Goal: Task Accomplishment & Management: Complete application form

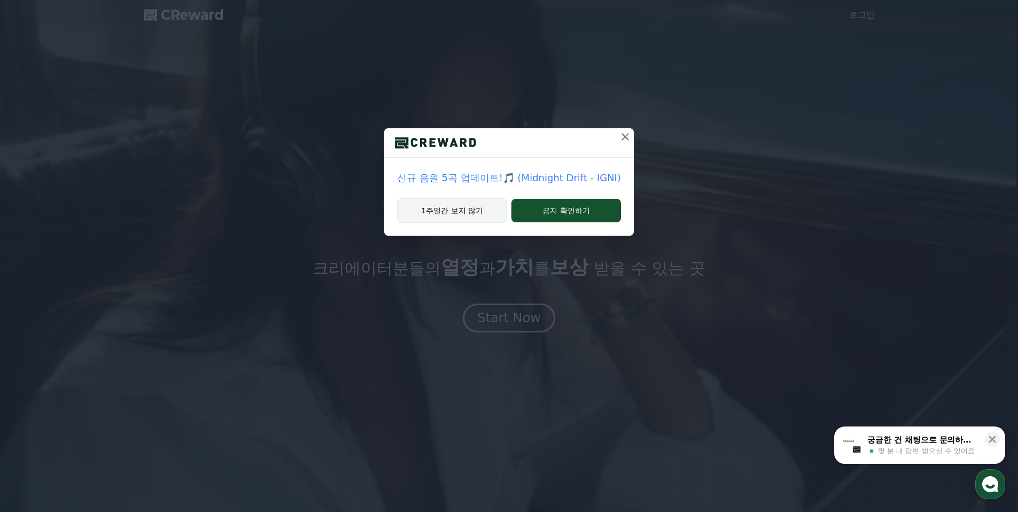
click at [478, 213] on button "1주일간 보지 않기" at bounding box center [452, 210] width 110 height 25
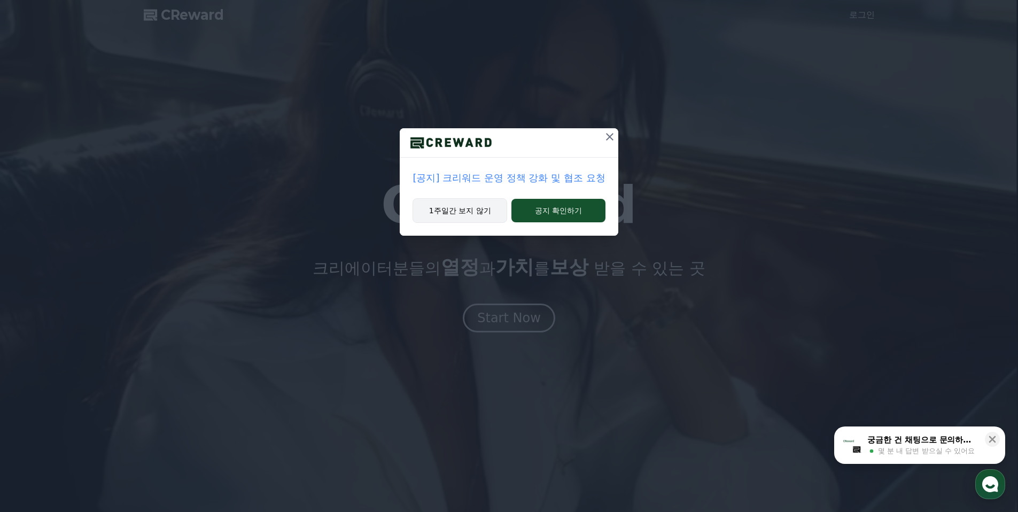
click at [476, 216] on button "1주일간 보지 않기" at bounding box center [460, 210] width 95 height 25
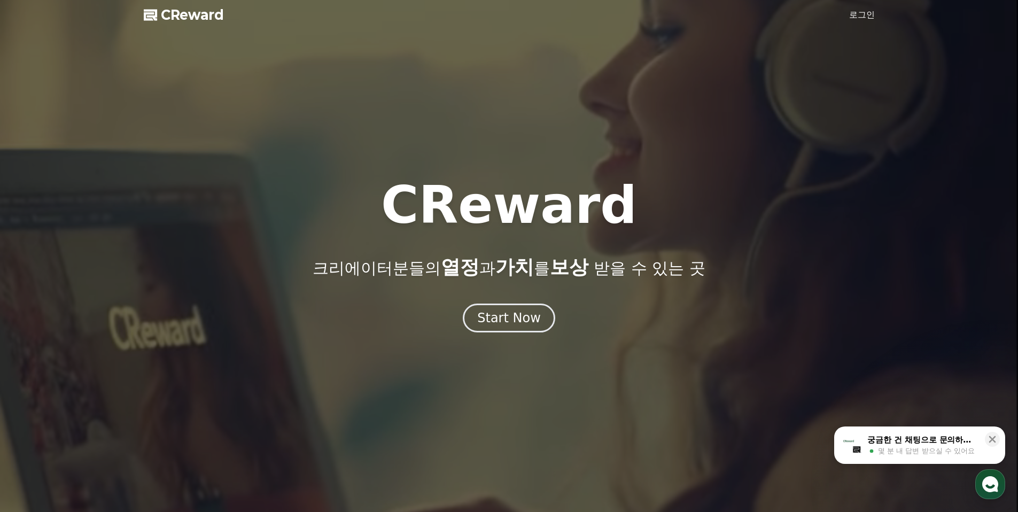
click at [858, 11] on link "로그인" at bounding box center [862, 15] width 26 height 13
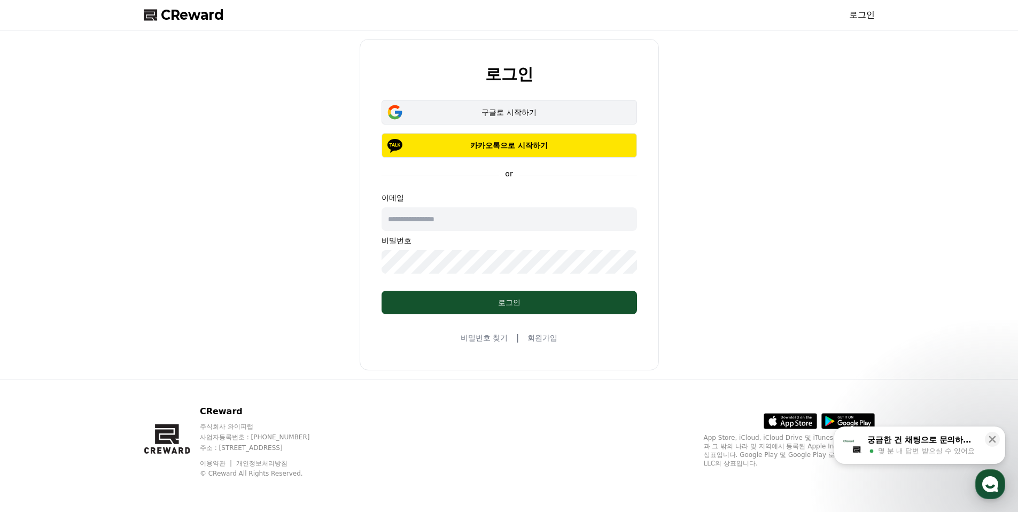
click at [523, 107] on div "구글로 시작하기" at bounding box center [509, 112] width 224 height 11
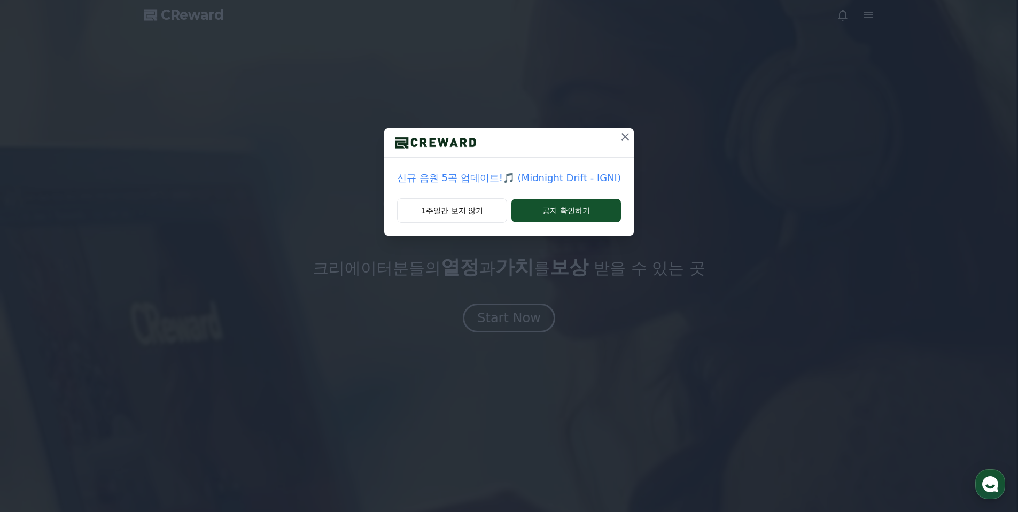
click at [617, 136] on button at bounding box center [625, 136] width 17 height 17
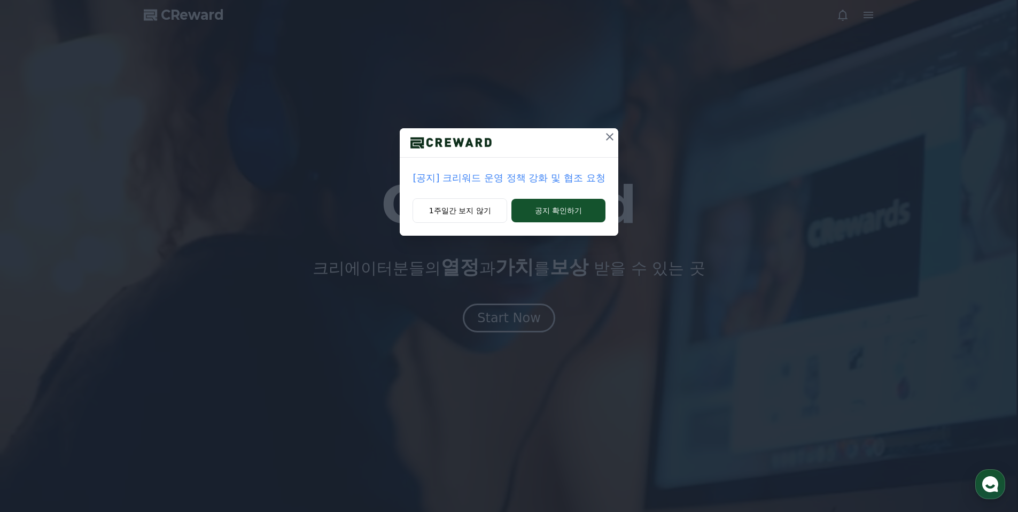
click at [551, 178] on p "[공지] 크리워드 운영 정책 강화 및 협조 요청" at bounding box center [509, 177] width 192 height 15
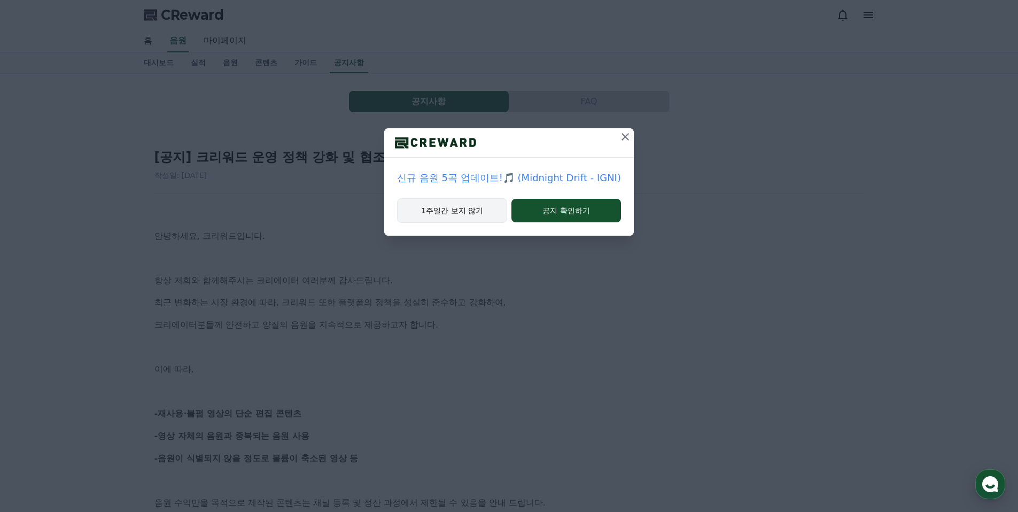
click at [473, 208] on button "1주일간 보지 않기" at bounding box center [452, 210] width 110 height 25
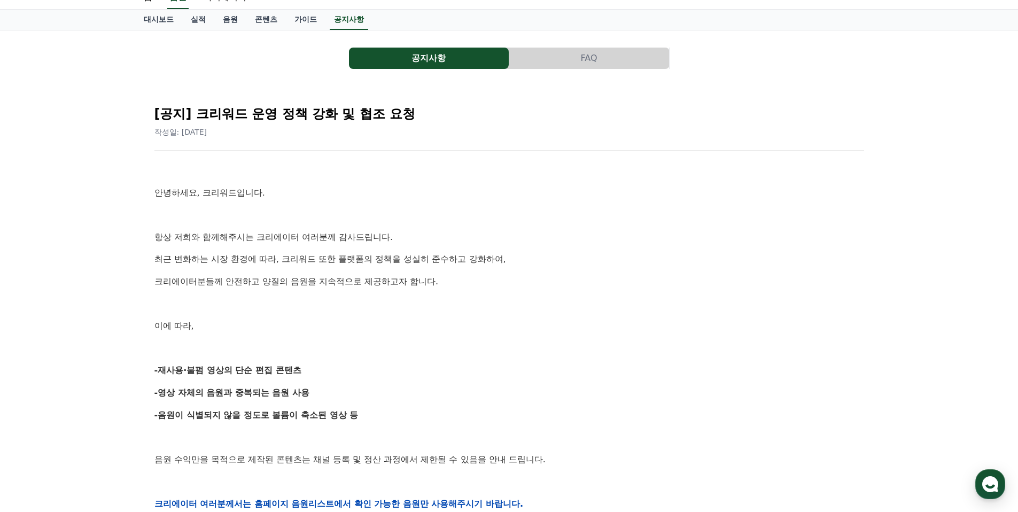
scroll to position [60, 0]
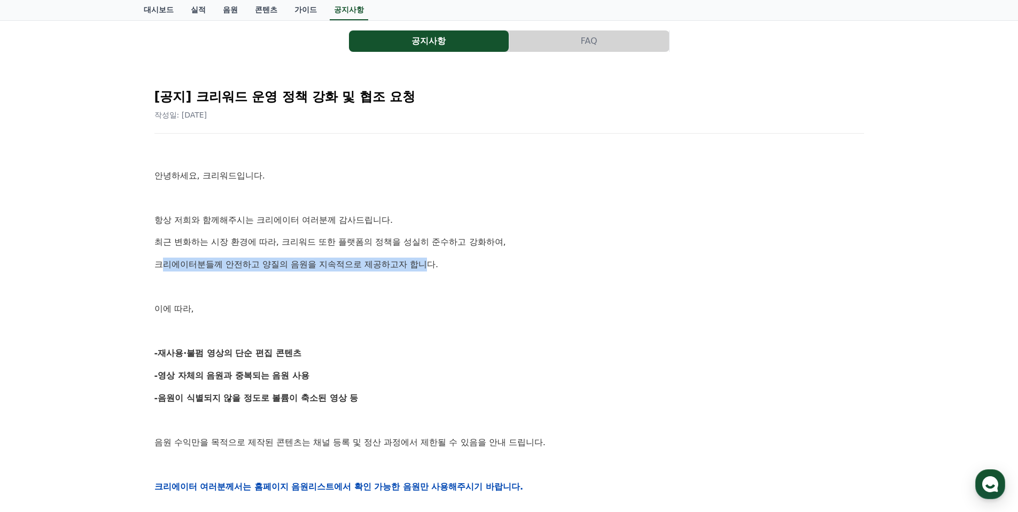
drag, startPoint x: 167, startPoint y: 266, endPoint x: 391, endPoint y: 268, distance: 223.9
click at [393, 266] on p "크리에이터분들께 안전하고 양질의 음원을 지속적으로 제공하고자 합니다." at bounding box center [509, 265] width 710 height 14
drag, startPoint x: 162, startPoint y: 351, endPoint x: 293, endPoint y: 348, distance: 131.5
click at [293, 348] on p "-재사용·불펌 영상의 단순 편집 콘텐츠" at bounding box center [509, 353] width 710 height 14
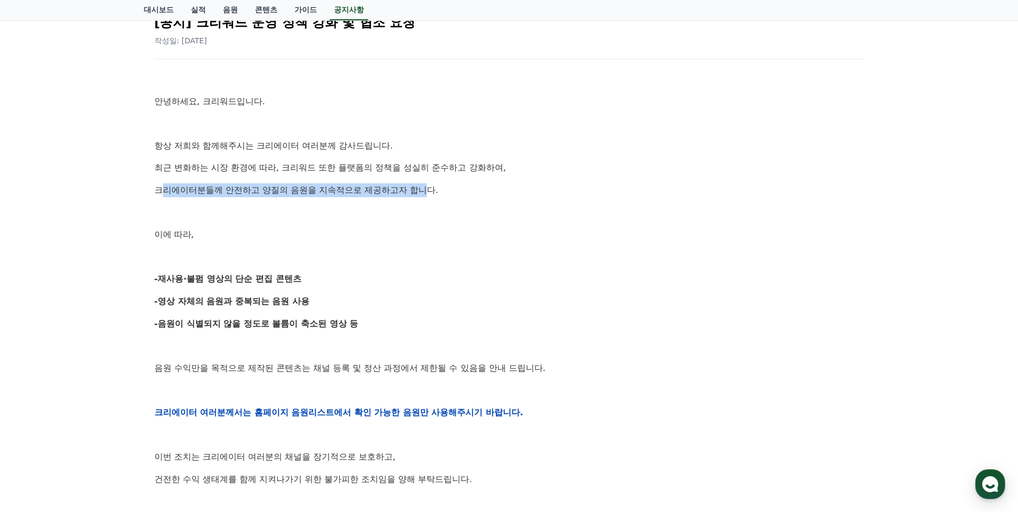
scroll to position [141, 0]
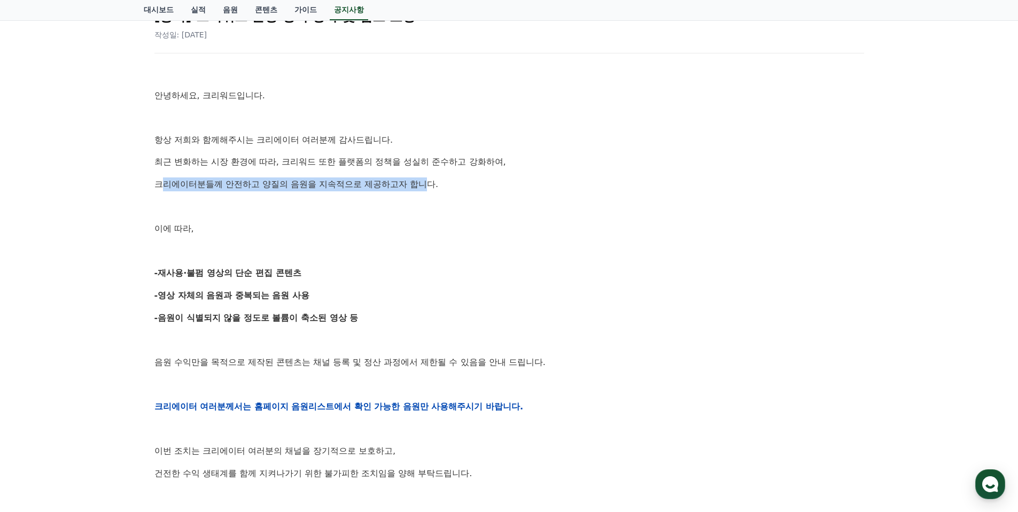
drag, startPoint x: 160, startPoint y: 293, endPoint x: 301, endPoint y: 296, distance: 140.6
click at [299, 295] on p "-영상 자체의 음원과 중복되는 음원 사용" at bounding box center [509, 296] width 710 height 14
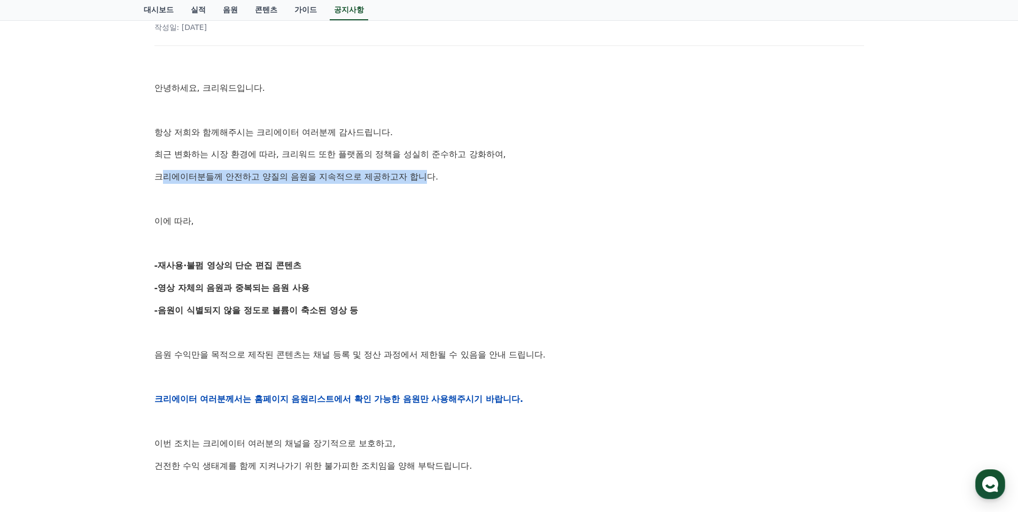
scroll to position [160, 0]
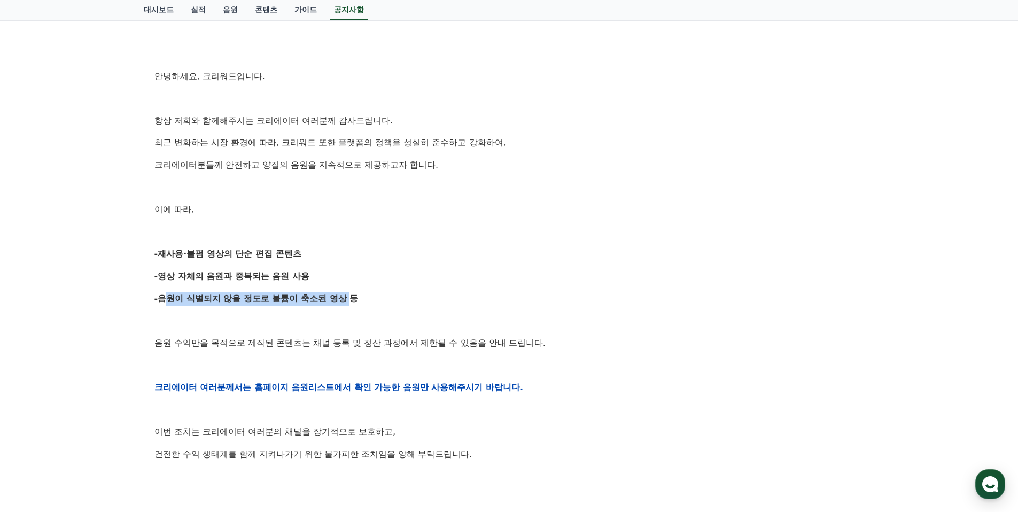
drag, startPoint x: 161, startPoint y: 300, endPoint x: 318, endPoint y: 302, distance: 157.1
click at [318, 302] on strong "-음원이 식별되지 않을 정도로 볼륨이 축소된 영상 등" at bounding box center [256, 298] width 204 height 10
drag, startPoint x: 159, startPoint y: 276, endPoint x: 295, endPoint y: 279, distance: 135.8
click at [295, 279] on p "-영상 자체의 음원과 중복되는 음원 사용" at bounding box center [509, 276] width 710 height 14
click at [362, 279] on p "-영상 자체의 음원과 중복되는 음원 사용" at bounding box center [509, 276] width 710 height 14
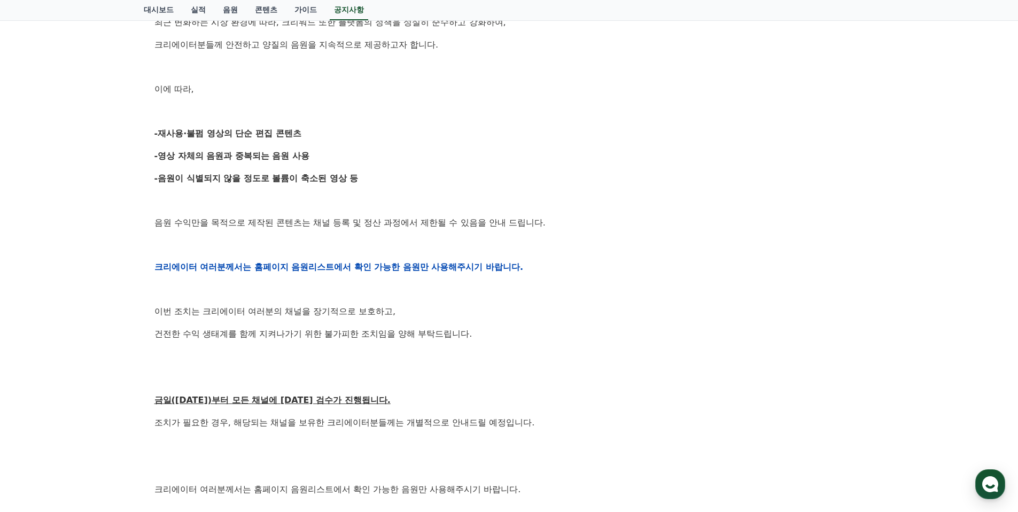
scroll to position [310, 0]
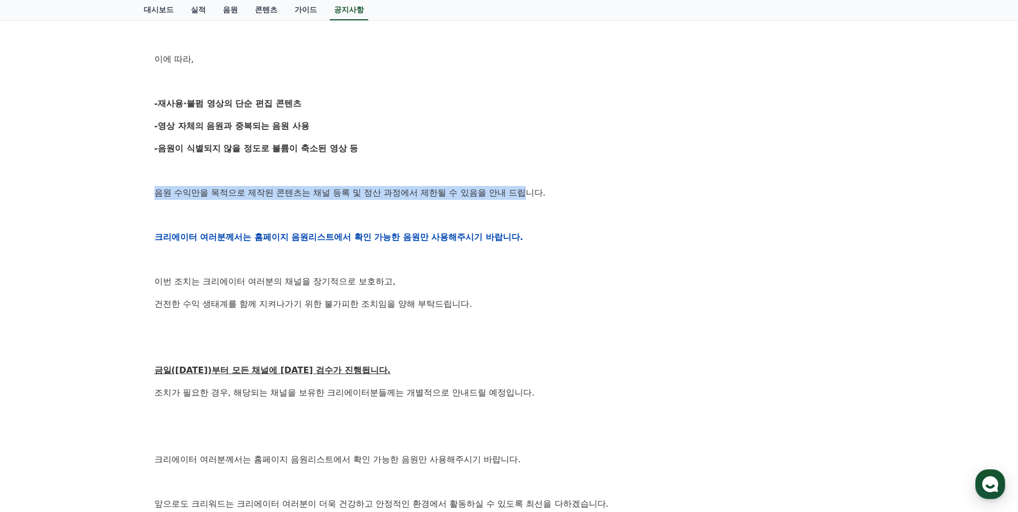
drag, startPoint x: 157, startPoint y: 192, endPoint x: 475, endPoint y: 196, distance: 318.5
click at [475, 196] on p "음원 수익만을 목적으로 제작된 콘텐츠는 채널 등록 및 정산 과정에서 제한될 수 있음을 안내 드립니다." at bounding box center [509, 193] width 710 height 14
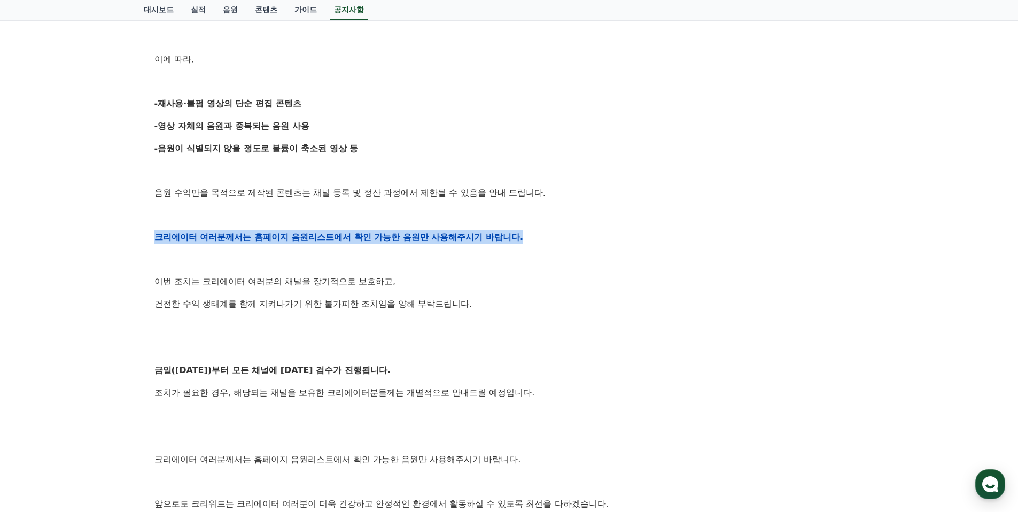
drag, startPoint x: 138, startPoint y: 237, endPoint x: 492, endPoint y: 243, distance: 354.3
click at [492, 243] on div "공지사항 FAQ [공지] 크리워드 운영 정책 강화 및 협조 요청 작성일: 2025-09-15 안녕하세요, 크리워드입니다. 항상 저희와 함께해주…" at bounding box center [509, 196] width 748 height 865
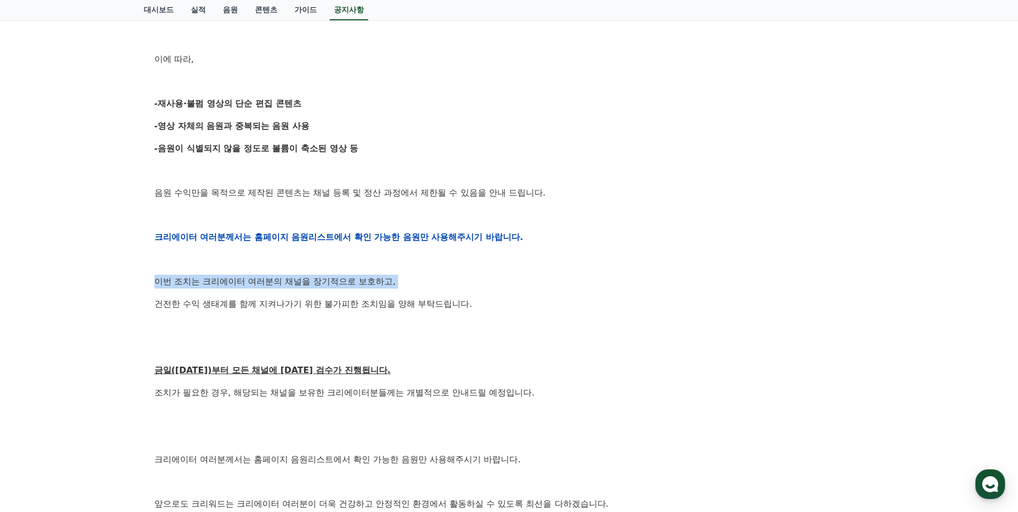
drag, startPoint x: 188, startPoint y: 283, endPoint x: 364, endPoint y: 289, distance: 176.4
click at [364, 289] on div "[공지] 크리워드 운영 정책 강화 및 협조 요청 작성일: 2025-09-15 안녕하세요, 크리워드입니다. 항상 저희와 함께해주시는 크리에이터 …" at bounding box center [509, 219] width 731 height 800
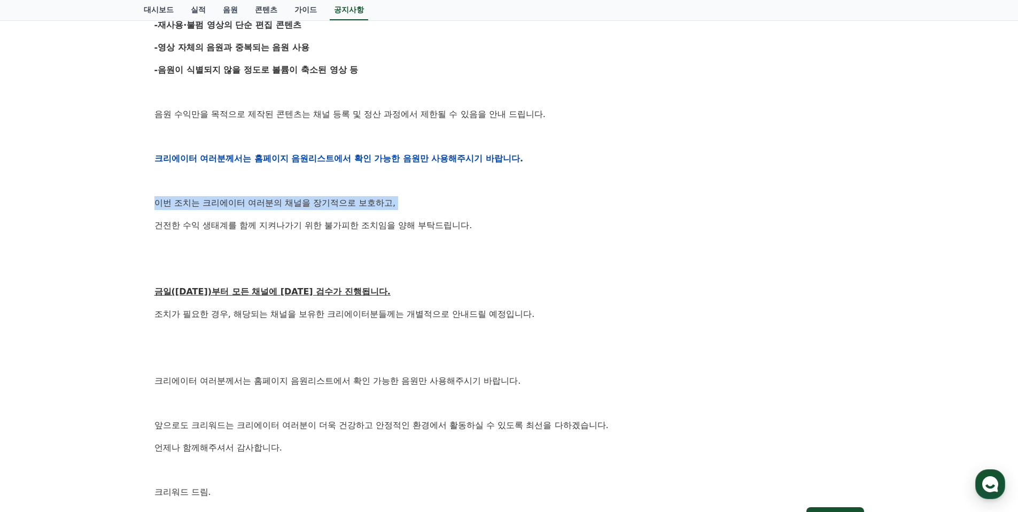
scroll to position [391, 0]
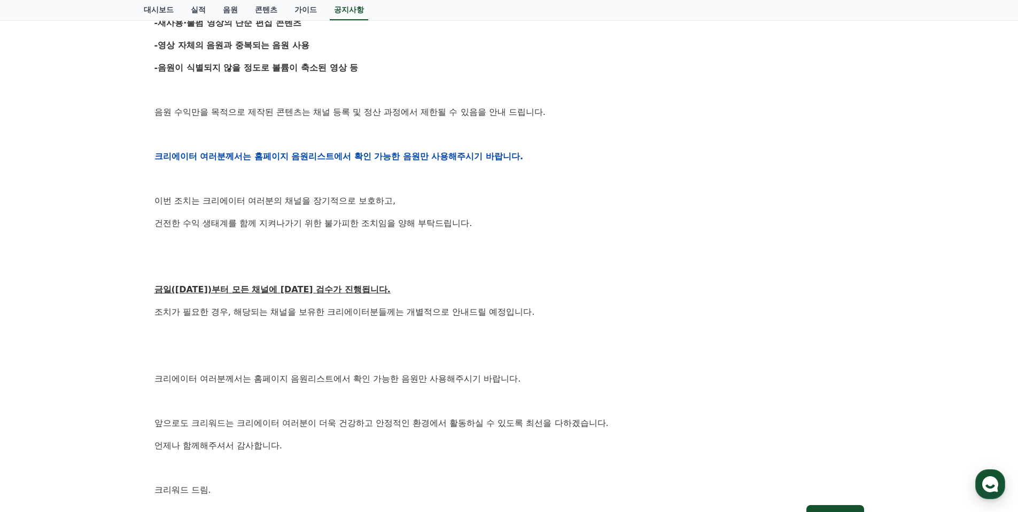
click at [373, 296] on p "금일(9월15일)부터 모든 채널에 대한 검수가 진행됩니다." at bounding box center [509, 290] width 710 height 14
drag, startPoint x: 168, startPoint y: 285, endPoint x: 403, endPoint y: 289, distance: 235.1
click at [403, 289] on p "금일(9월15일)부터 모든 채널에 대한 검수가 진행됩니다." at bounding box center [509, 290] width 710 height 14
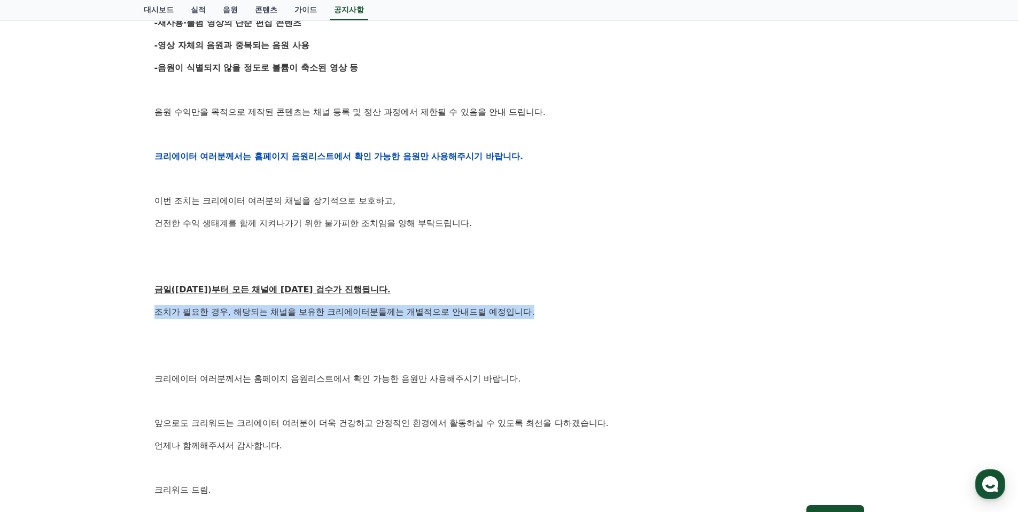
drag, startPoint x: 146, startPoint y: 306, endPoint x: 536, endPoint y: 312, distance: 390.6
click at [535, 312] on div "[공지] 크리워드 운영 정책 강화 및 협조 요청 작성일: 2025-09-15 안녕하세요, 크리워드입니다. 항상 저희와 함께해주시는 크리에이터 …" at bounding box center [509, 139] width 731 height 800
click at [536, 312] on p "조치가 필요한 경우, 해당되는 채널을 보유한 크리에이터분들께는 개별적으로 안내드릴 예정입니다." at bounding box center [509, 312] width 710 height 14
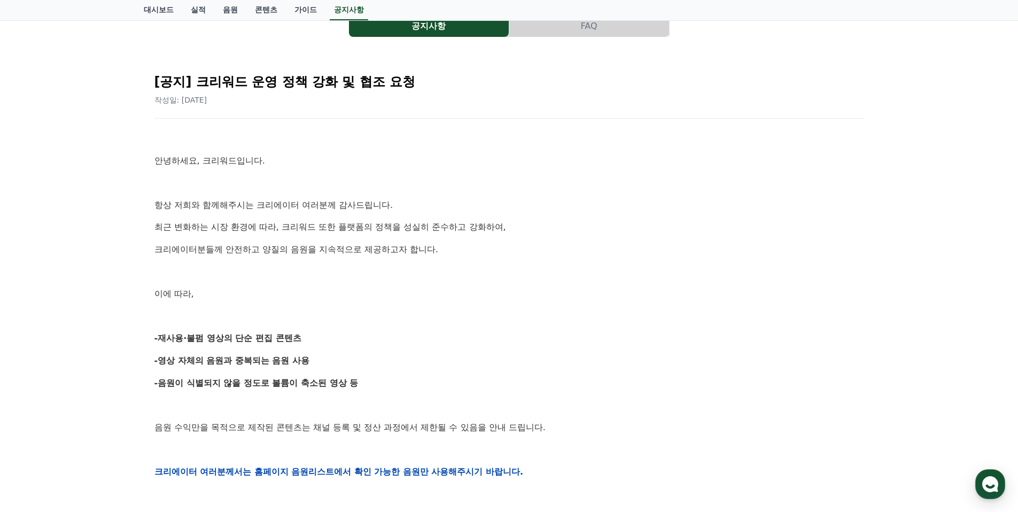
scroll to position [0, 0]
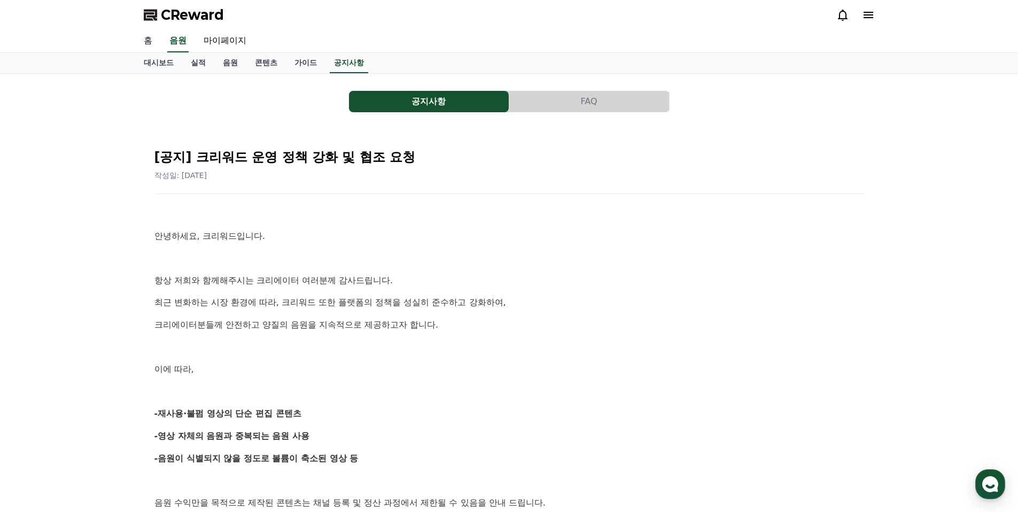
click at [135, 45] on link "홈" at bounding box center [148, 41] width 26 height 22
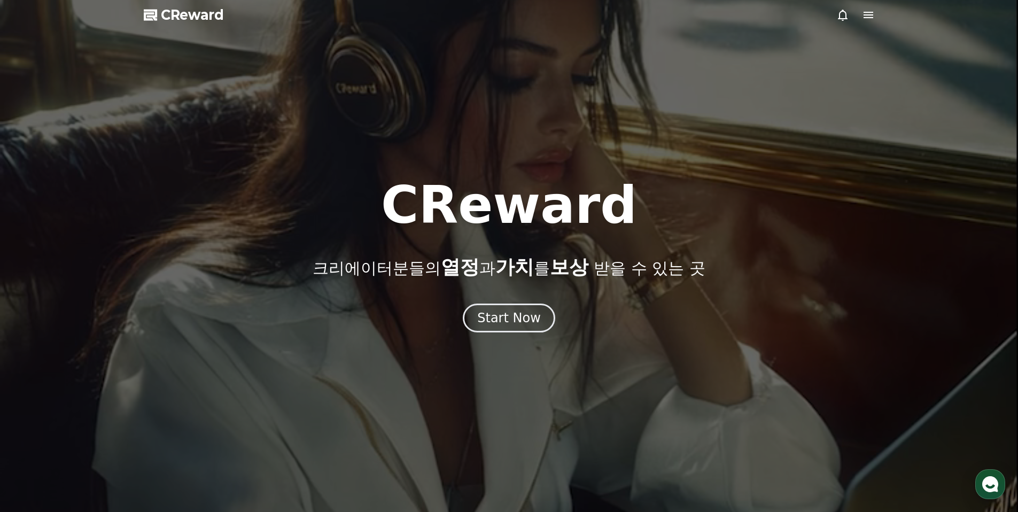
click at [144, 45] on div at bounding box center [509, 256] width 1018 height 512
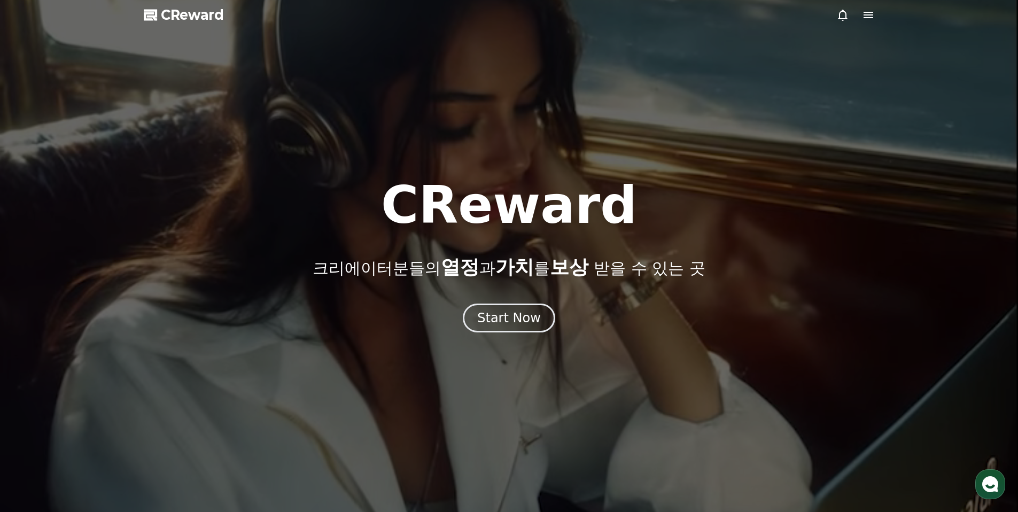
click at [864, 15] on icon at bounding box center [868, 15] width 10 height 6
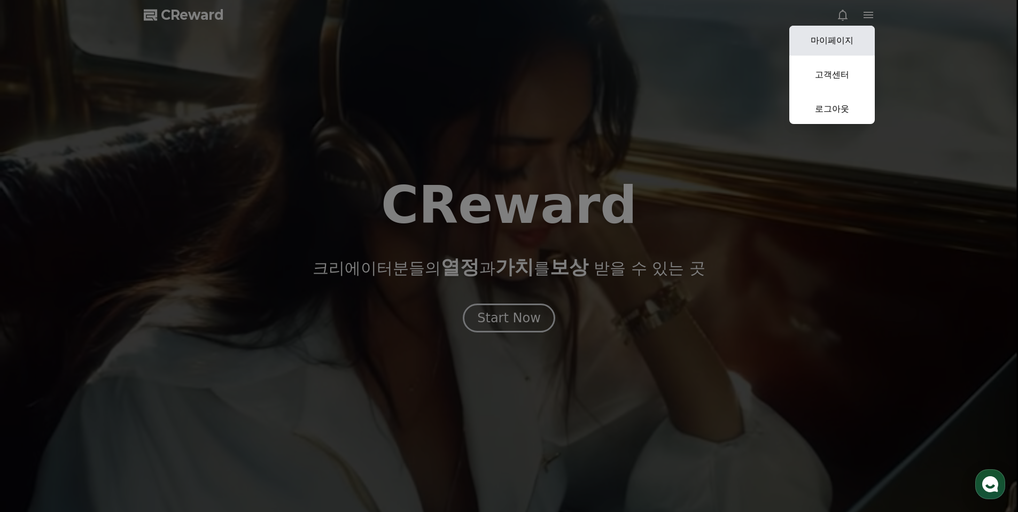
click at [832, 42] on link "마이페이지" at bounding box center [831, 41] width 85 height 30
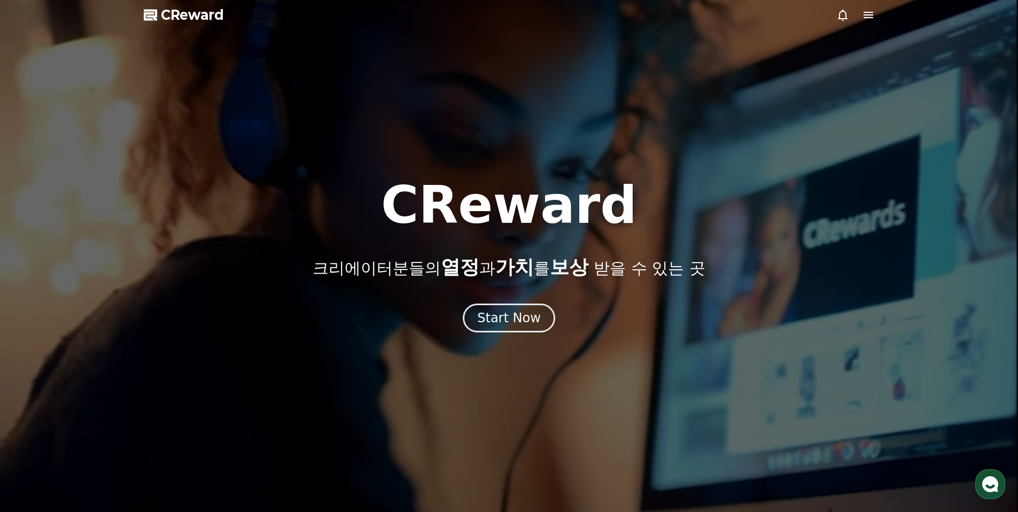
select select "**********"
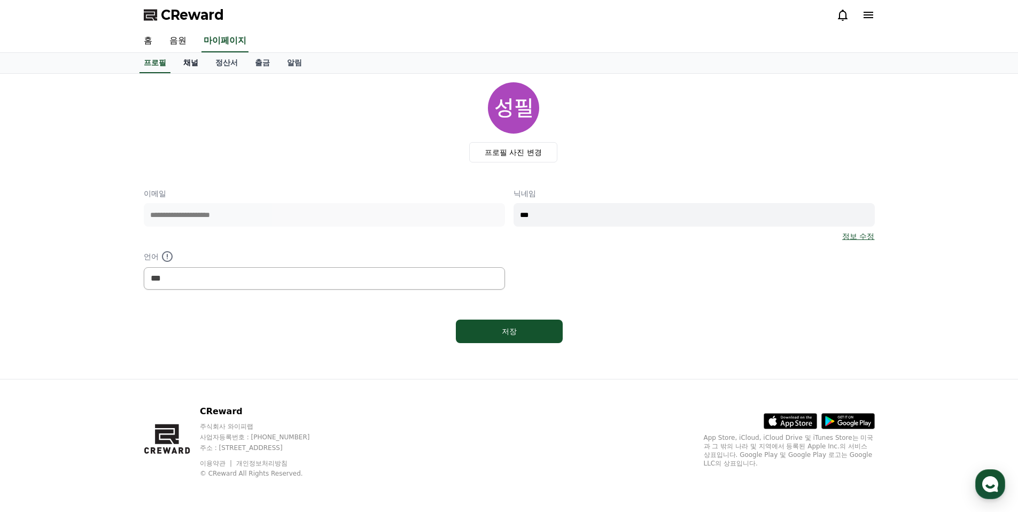
click at [194, 61] on link "채널" at bounding box center [191, 63] width 32 height 20
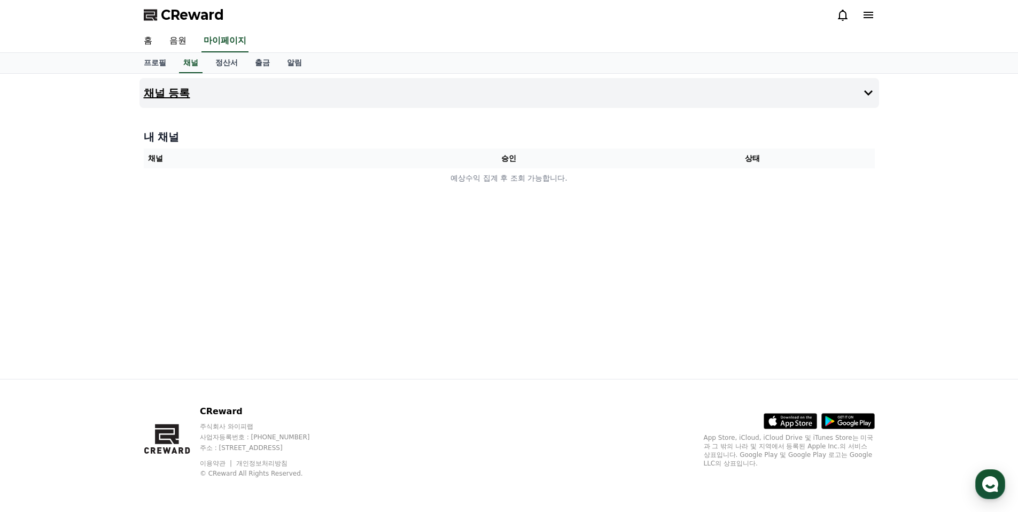
click at [267, 96] on button "채널 등록" at bounding box center [509, 93] width 740 height 30
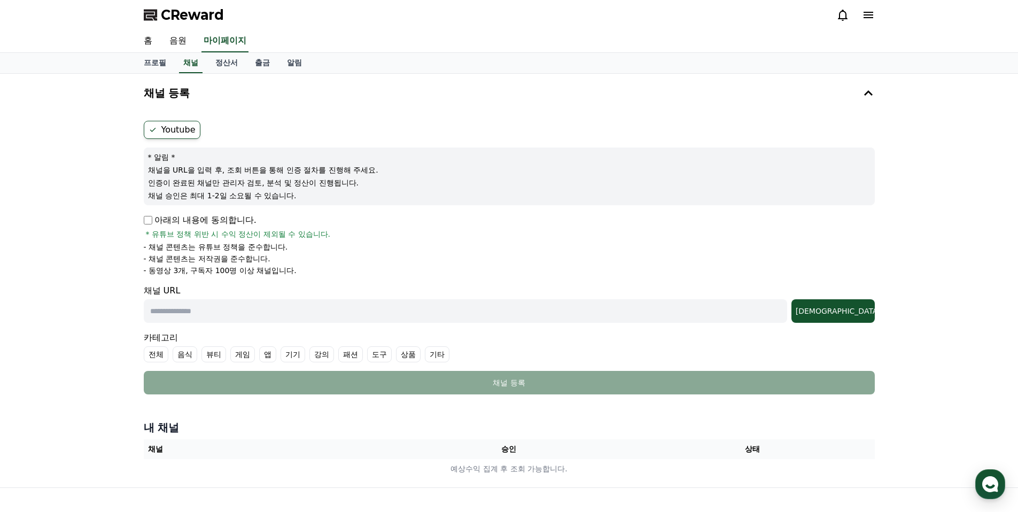
click at [155, 224] on p "아래의 내용에 동의합니다." at bounding box center [200, 220] width 113 height 13
click at [151, 226] on p "아래의 내용에 동의합니다." at bounding box center [200, 220] width 113 height 13
click at [149, 225] on p "아래의 내용에 동의합니다." at bounding box center [200, 220] width 113 height 13
click at [241, 313] on input "text" at bounding box center [465, 311] width 643 height 24
click at [347, 318] on input "text" at bounding box center [465, 311] width 643 height 24
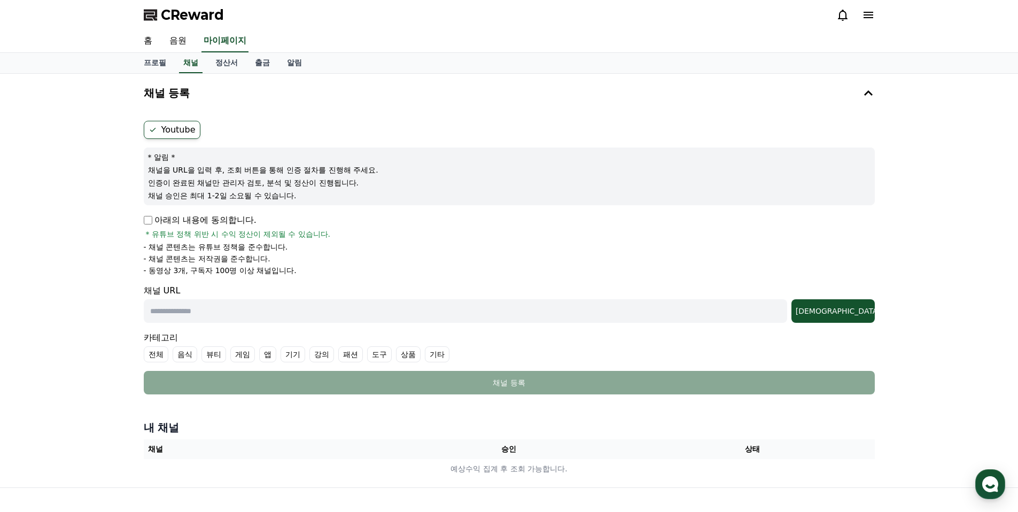
paste input "**********"
type input "**********"
click at [854, 314] on div "조회" at bounding box center [833, 311] width 75 height 11
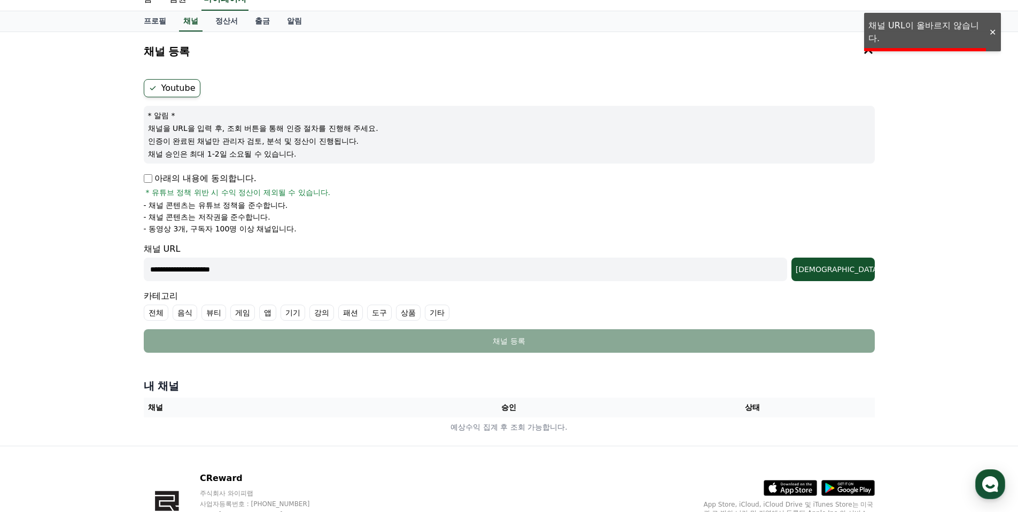
scroll to position [108, 0]
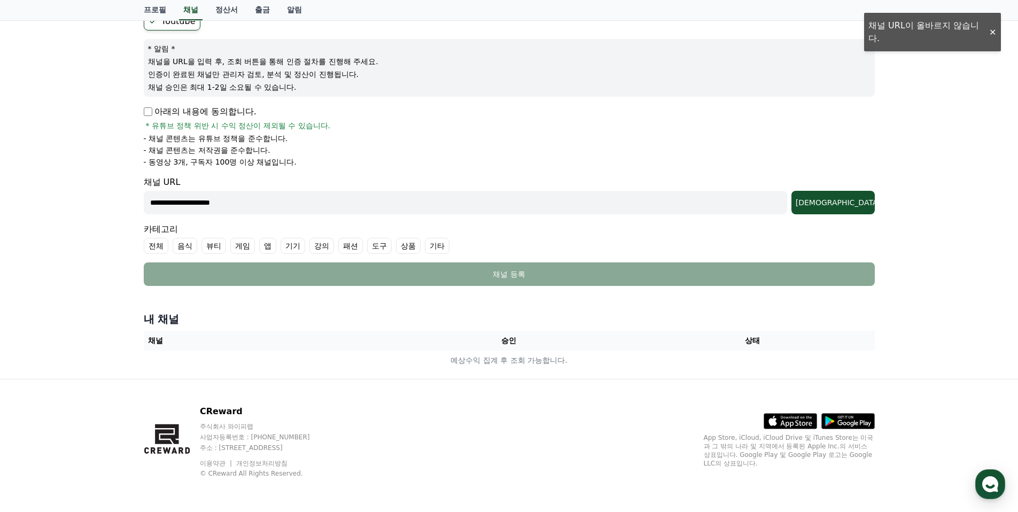
click at [773, 207] on input "**********" at bounding box center [465, 203] width 643 height 24
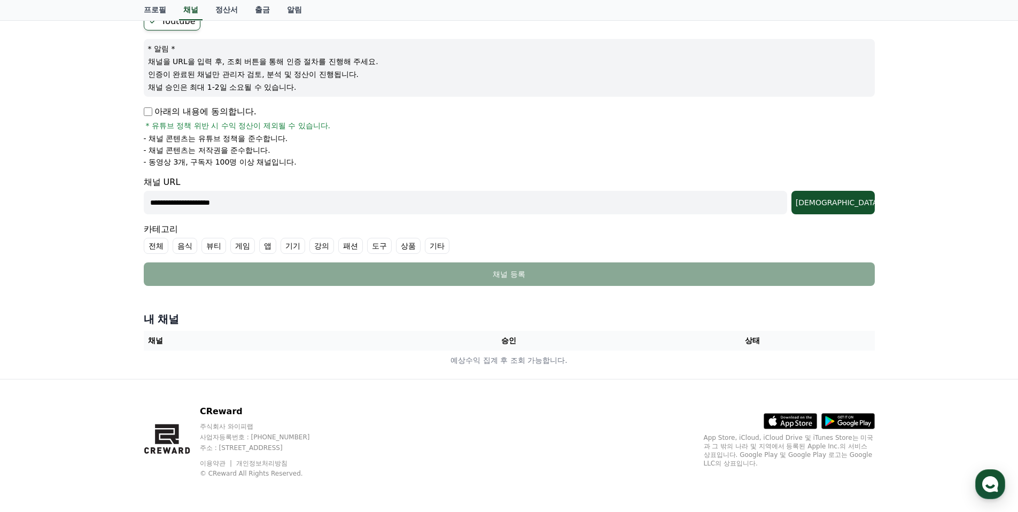
click at [787, 201] on input "**********" at bounding box center [465, 203] width 643 height 24
drag, startPoint x: 799, startPoint y: 201, endPoint x: 113, endPoint y: 165, distance: 687.5
click at [105, 168] on div "**********" at bounding box center [509, 172] width 1018 height 414
paste input "**********"
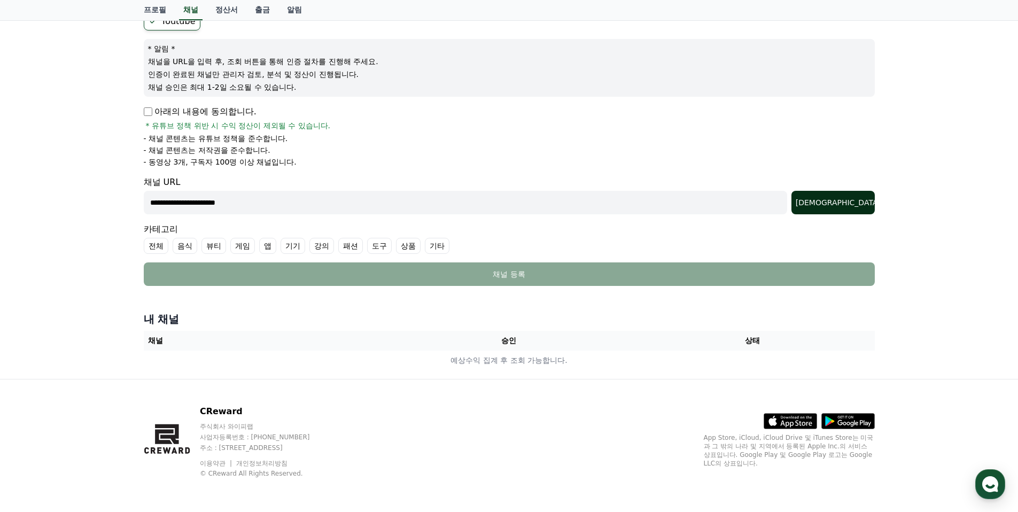
type input "**********"
click at [869, 194] on button "조회" at bounding box center [832, 203] width 83 height 24
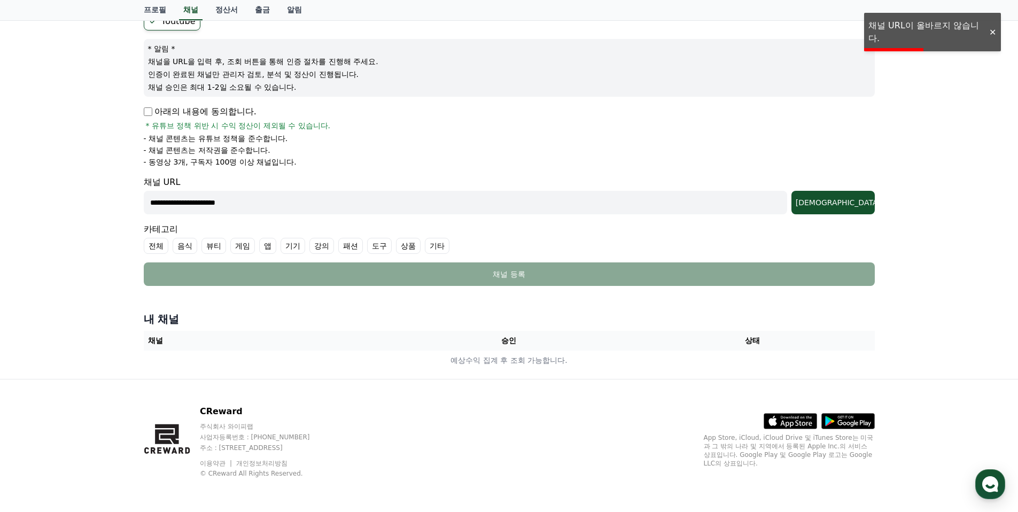
click at [329, 202] on input "**********" at bounding box center [465, 203] width 643 height 24
paste input "**********"
type input "**********"
click at [861, 204] on div "조회" at bounding box center [833, 202] width 75 height 11
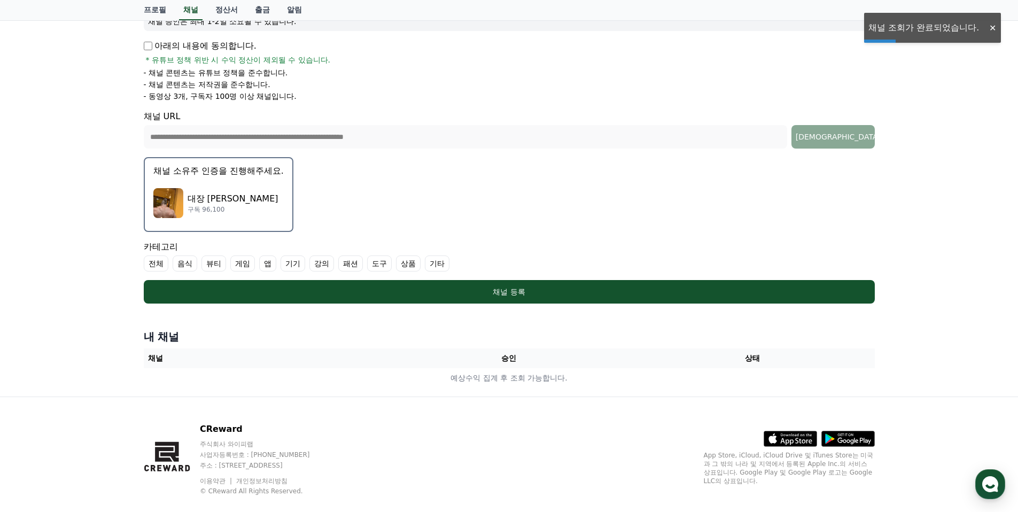
scroll to position [176, 0]
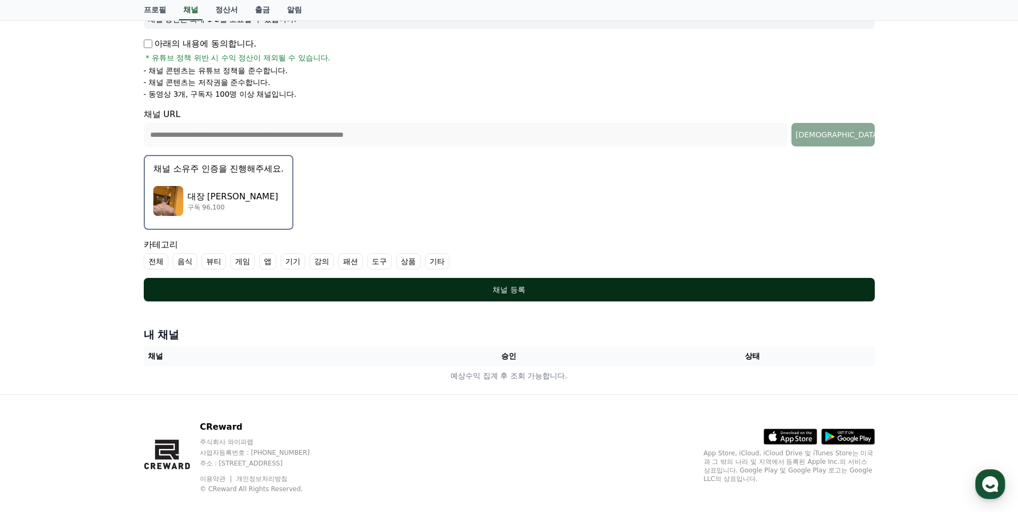
click at [178, 286] on div "채널 등록" at bounding box center [509, 289] width 688 height 11
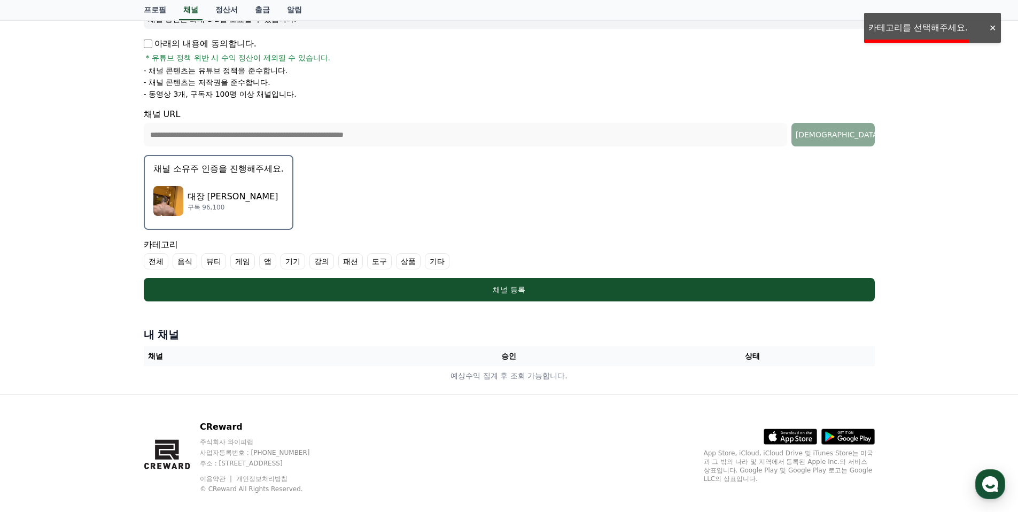
click at [152, 261] on label "전체" at bounding box center [156, 261] width 25 height 16
click at [438, 269] on label "기타" at bounding box center [450, 261] width 25 height 16
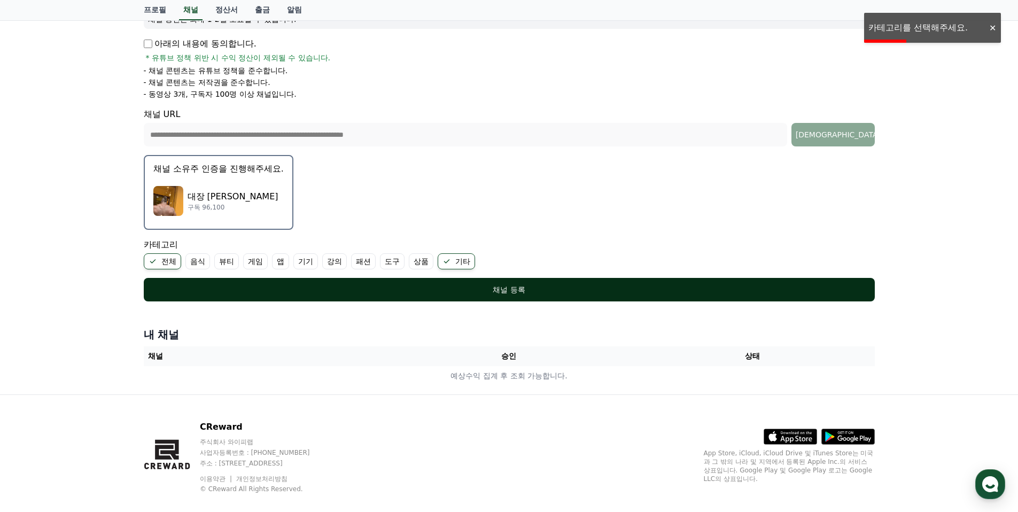
click at [433, 285] on div "채널 등록" at bounding box center [509, 289] width 688 height 11
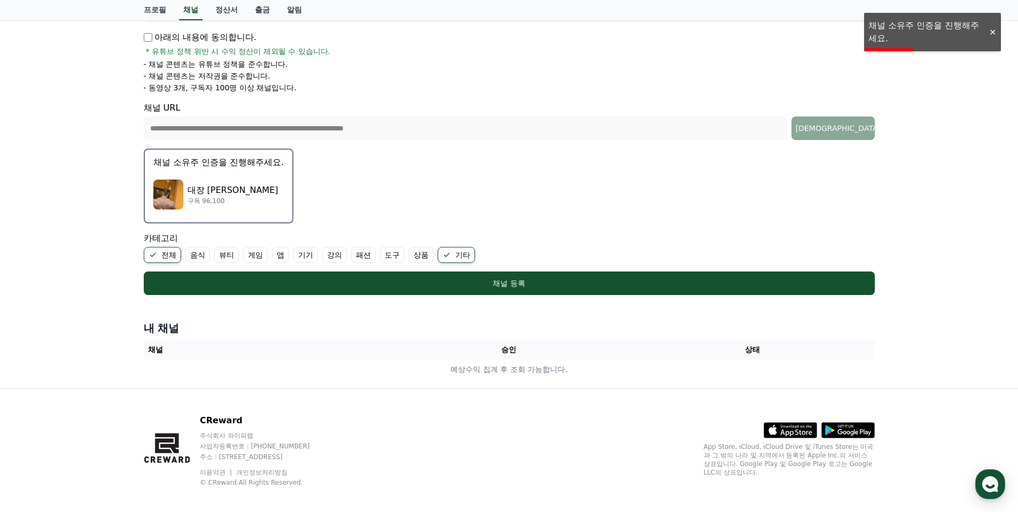
scroll to position [192, 0]
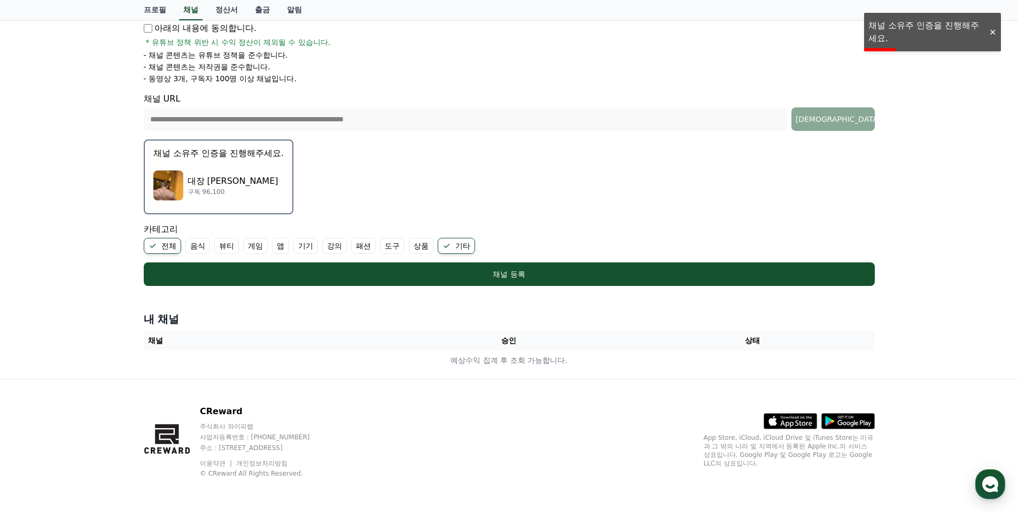
click at [186, 178] on div "대장 곽두팔 구독 96,100" at bounding box center [218, 185] width 130 height 43
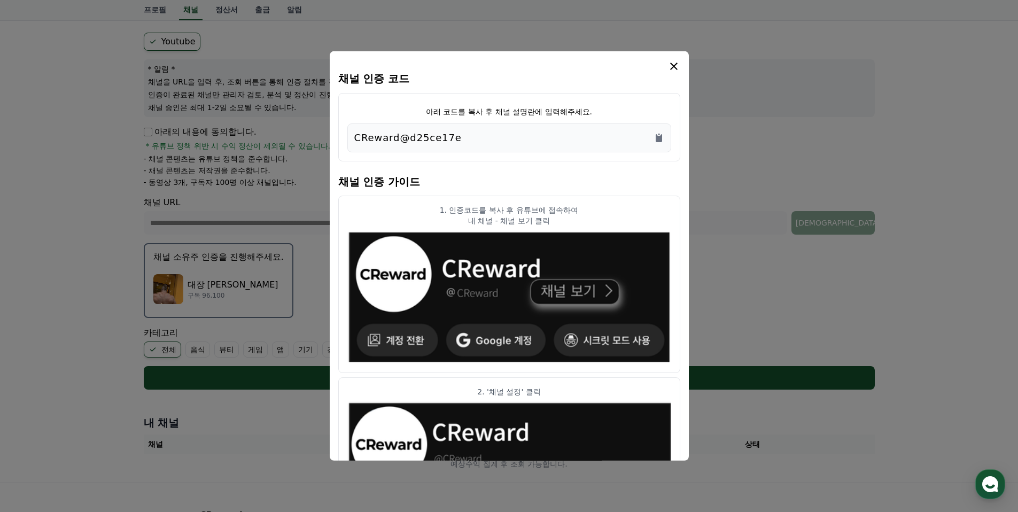
scroll to position [55, 0]
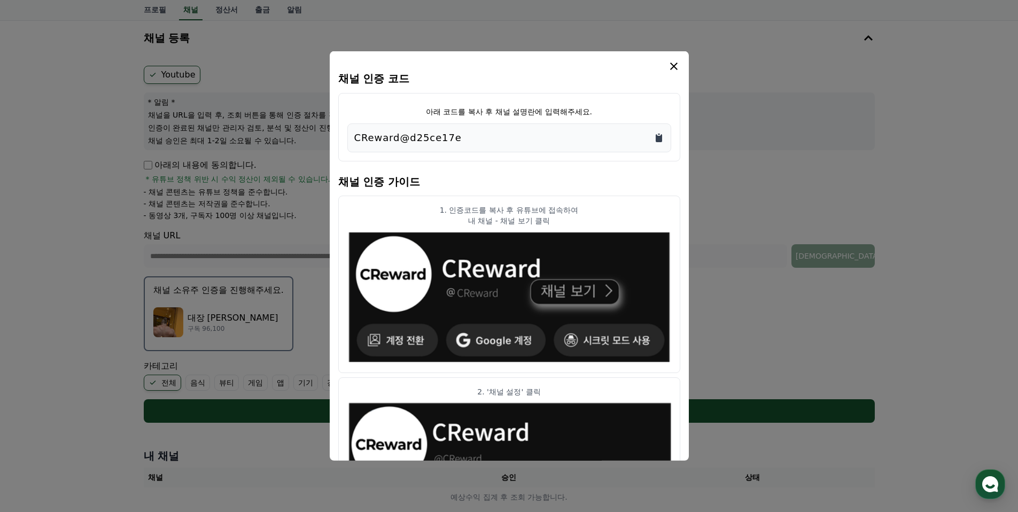
click at [655, 136] on icon "Copy to clipboard" at bounding box center [658, 138] width 11 height 11
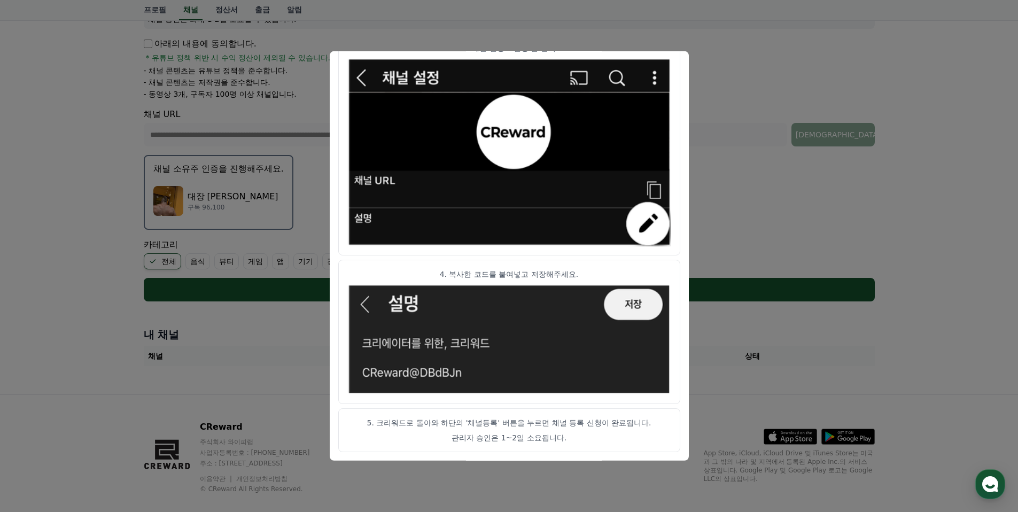
scroll to position [192, 0]
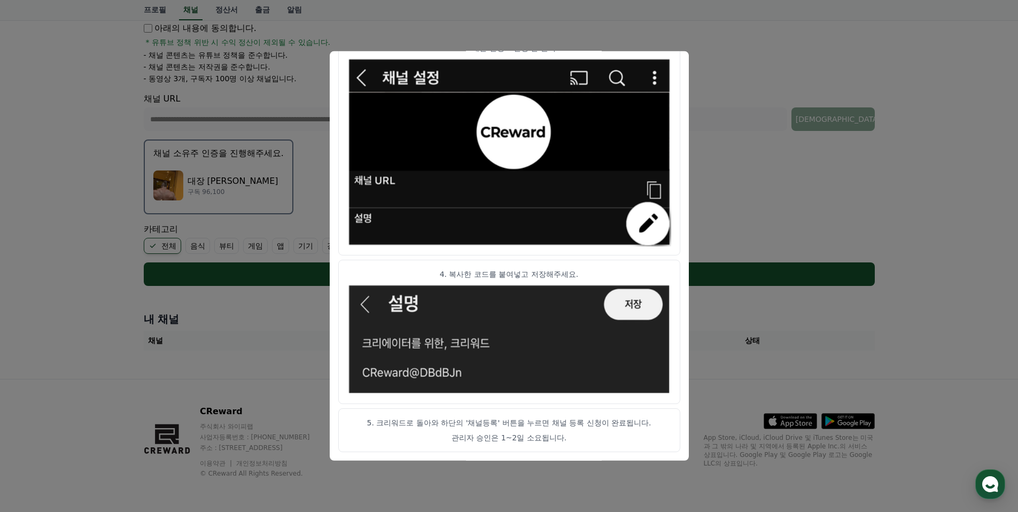
click at [760, 85] on button "close modal" at bounding box center [509, 256] width 1018 height 512
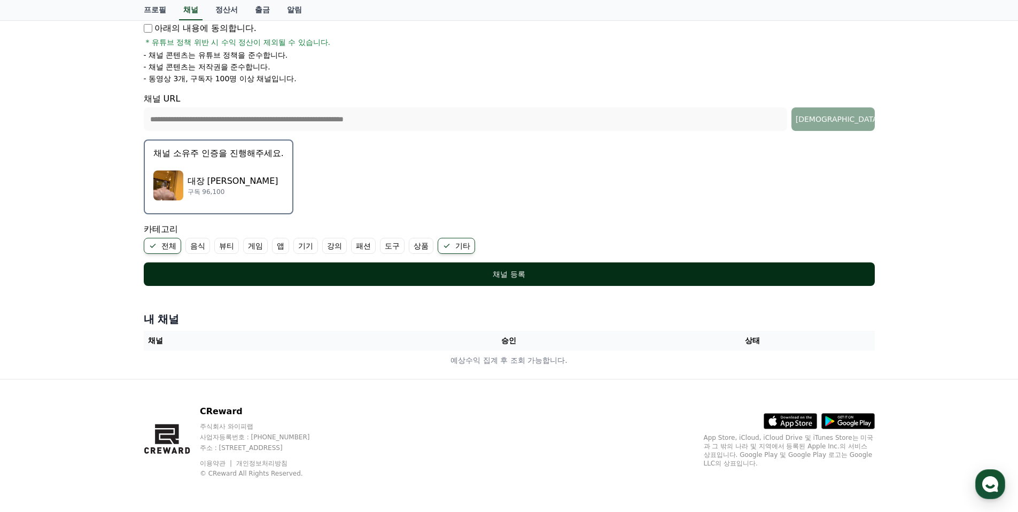
click at [465, 282] on button "채널 등록" at bounding box center [509, 274] width 731 height 24
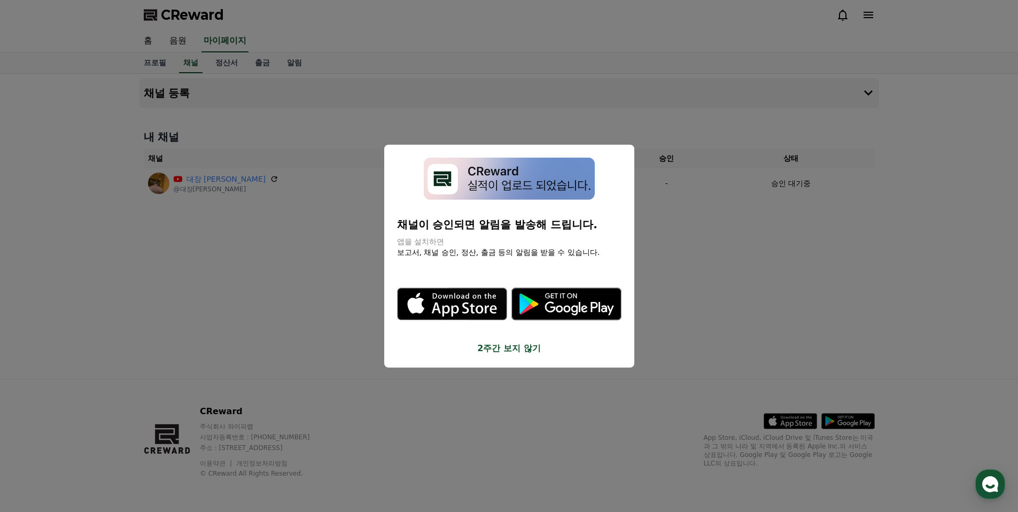
click at [527, 351] on button "2주간 보지 않기" at bounding box center [509, 347] width 224 height 13
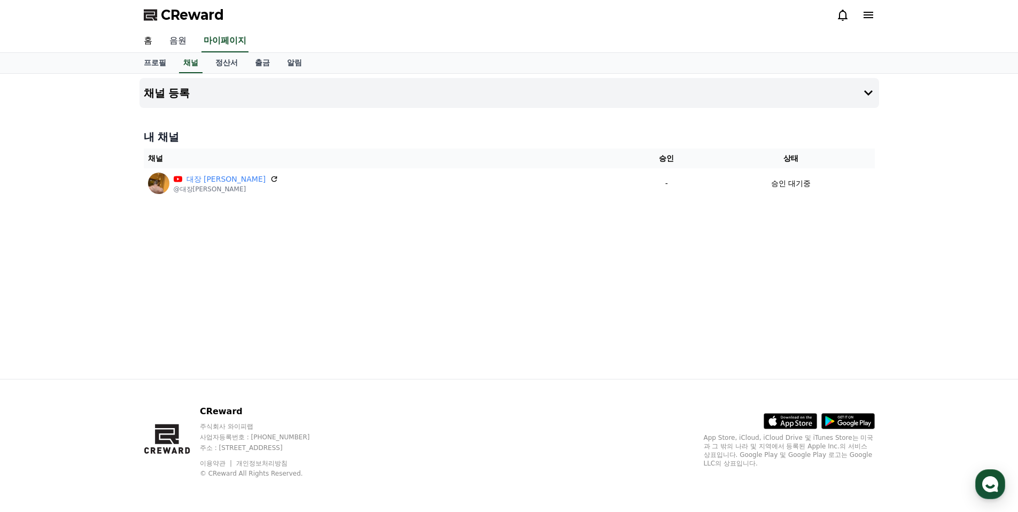
click at [172, 41] on link "음원" at bounding box center [178, 41] width 34 height 22
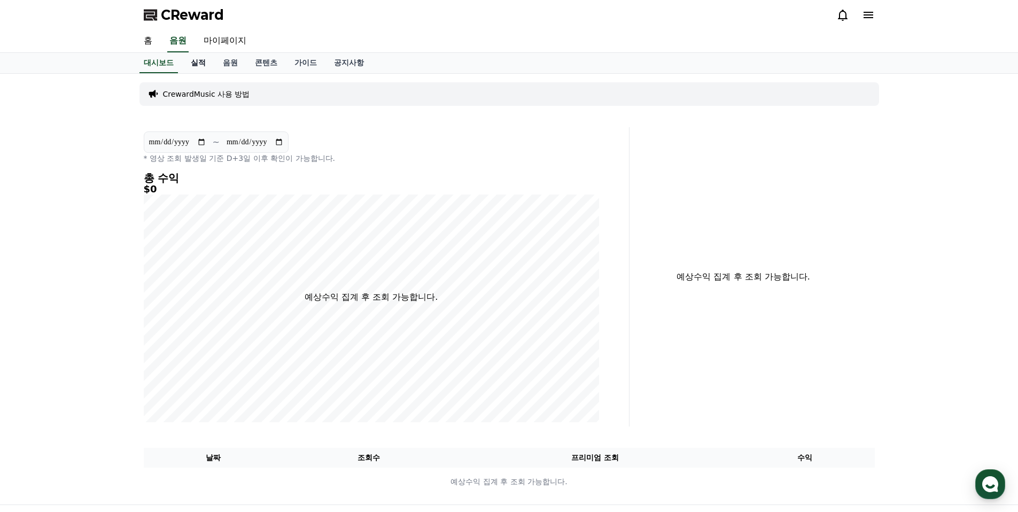
click at [202, 62] on link "실적" at bounding box center [198, 63] width 32 height 20
click at [219, 62] on link "음원" at bounding box center [230, 63] width 32 height 20
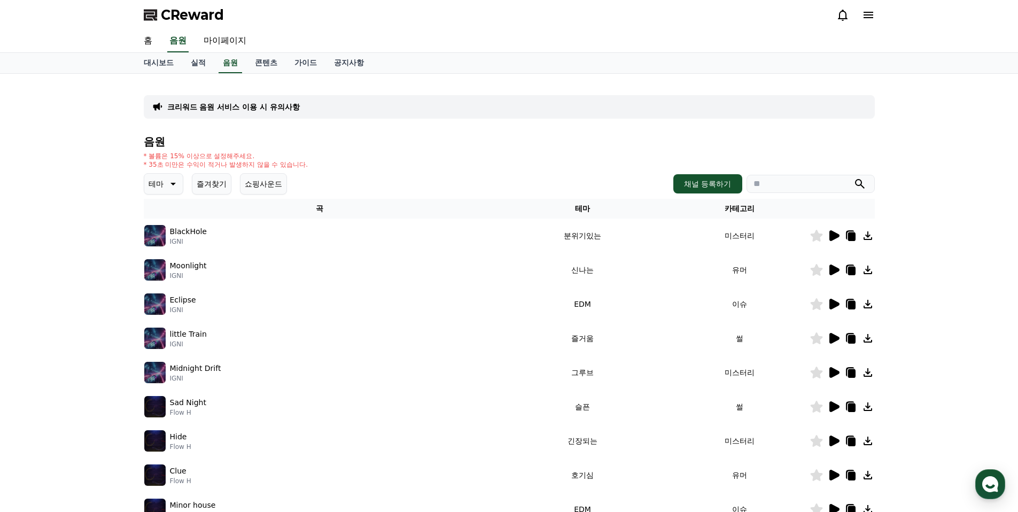
click at [839, 240] on icon at bounding box center [833, 235] width 13 height 13
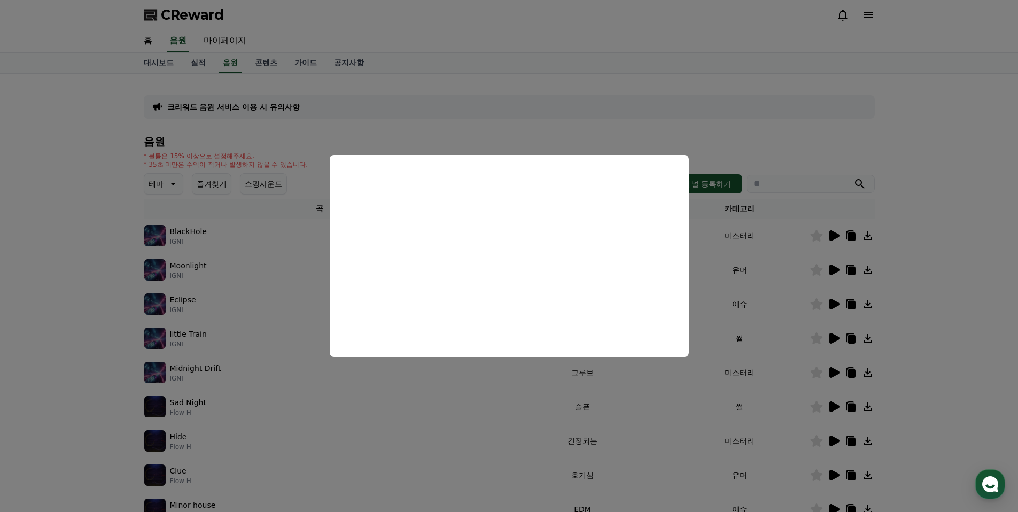
click at [826, 281] on button "close modal" at bounding box center [509, 256] width 1018 height 512
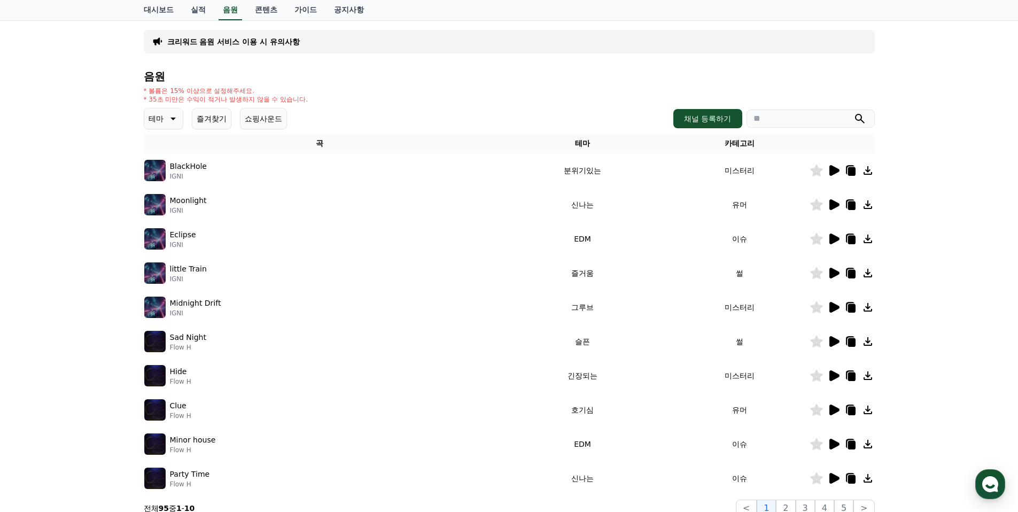
scroll to position [212, 0]
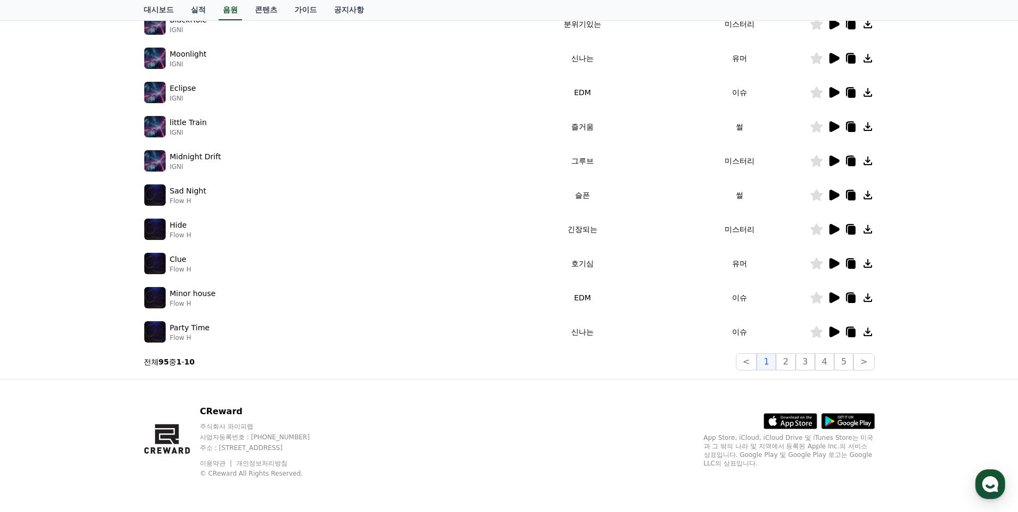
click at [832, 329] on icon at bounding box center [834, 331] width 10 height 11
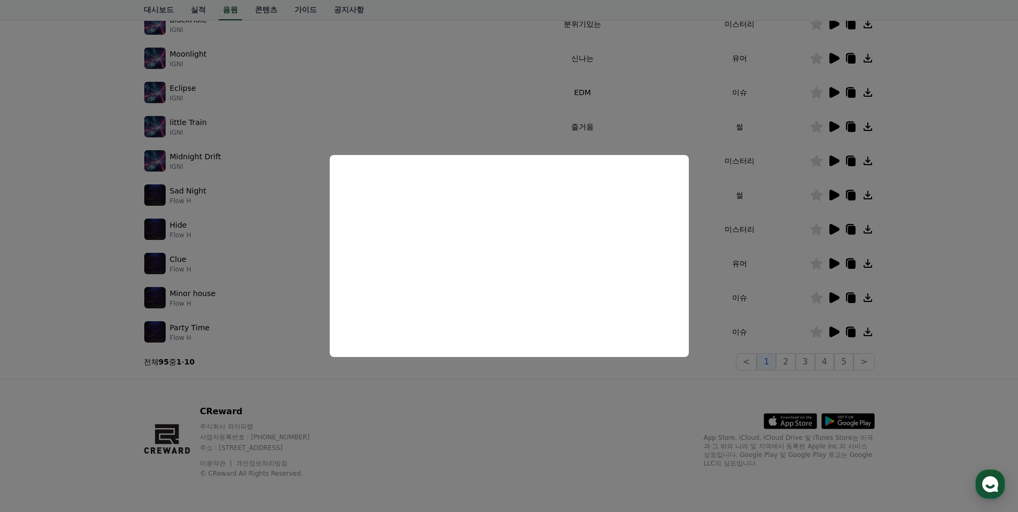
click at [754, 235] on button "close modal" at bounding box center [509, 256] width 1018 height 512
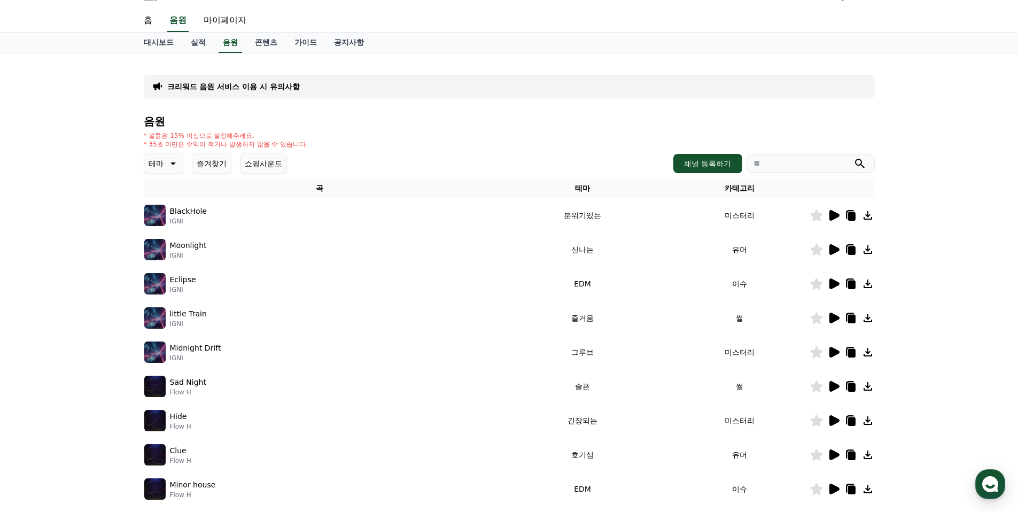
scroll to position [0, 0]
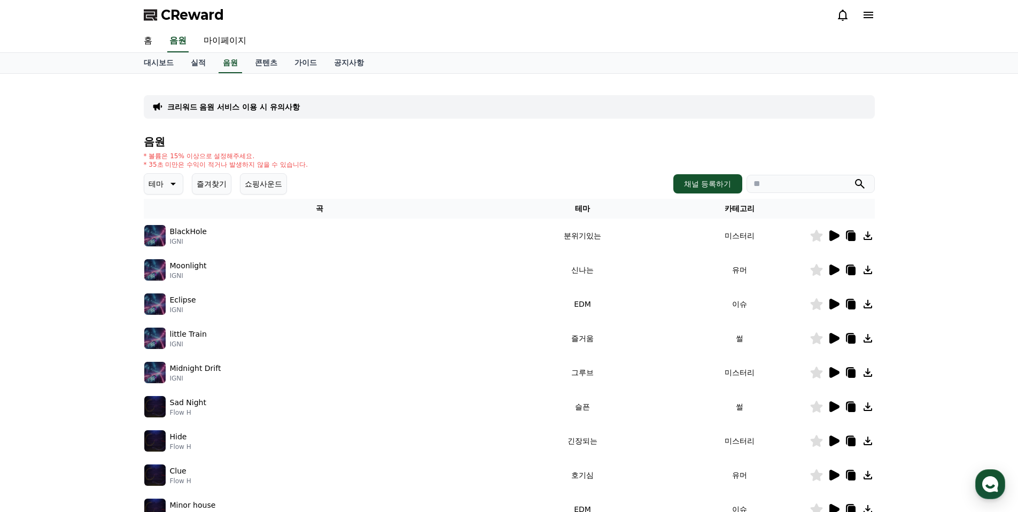
click at [866, 20] on icon at bounding box center [868, 15] width 13 height 13
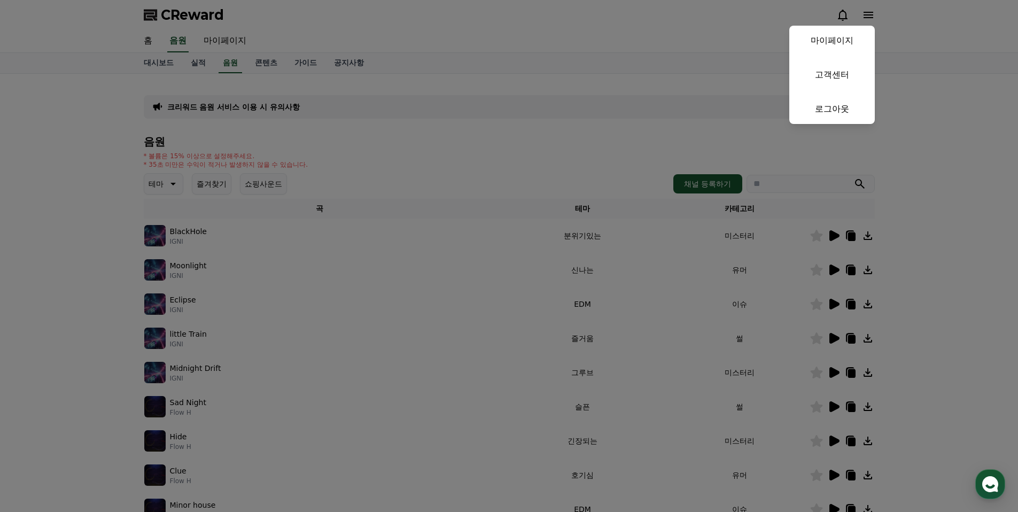
click at [303, 41] on button "close" at bounding box center [509, 256] width 1018 height 512
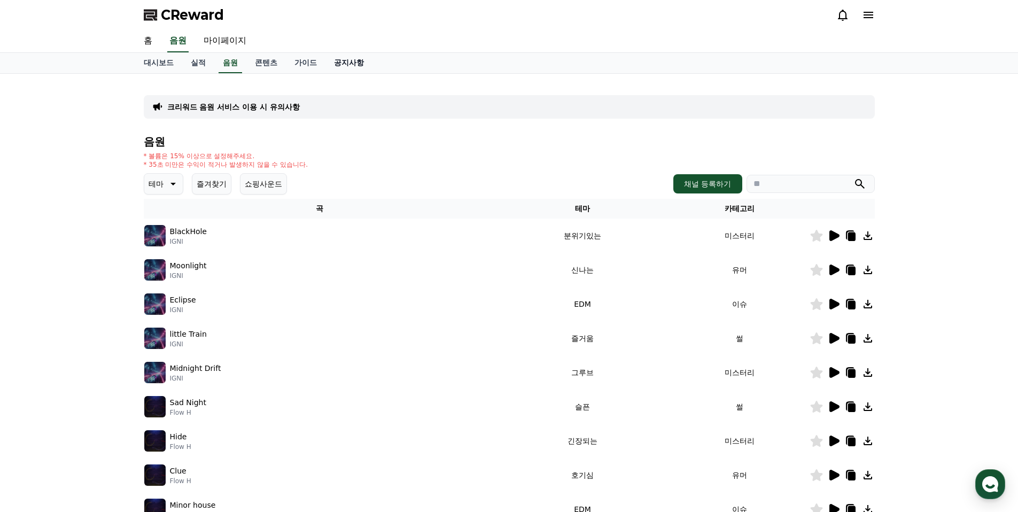
click at [325, 63] on link "공지사항" at bounding box center [348, 63] width 47 height 20
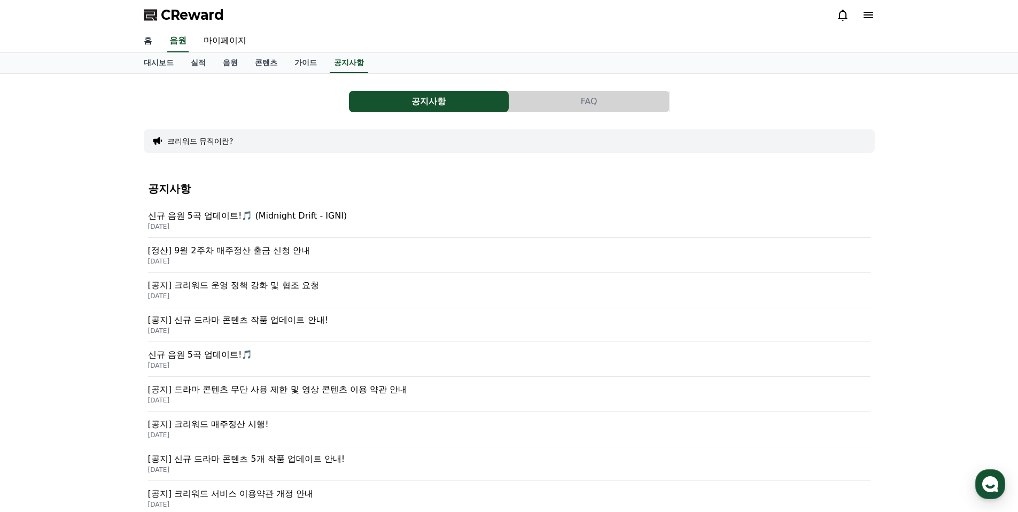
click at [147, 43] on link "홈" at bounding box center [148, 41] width 26 height 22
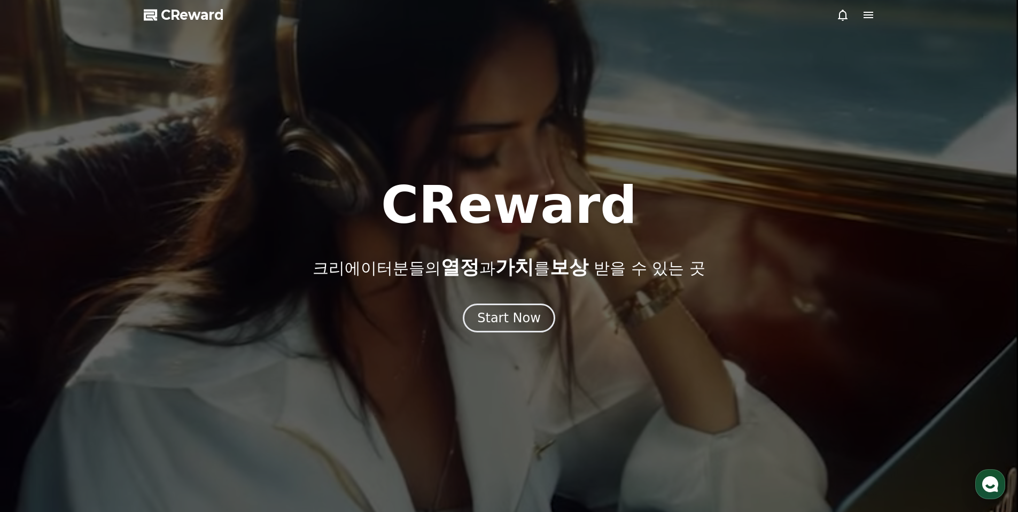
click at [868, 18] on icon at bounding box center [868, 15] width 10 height 6
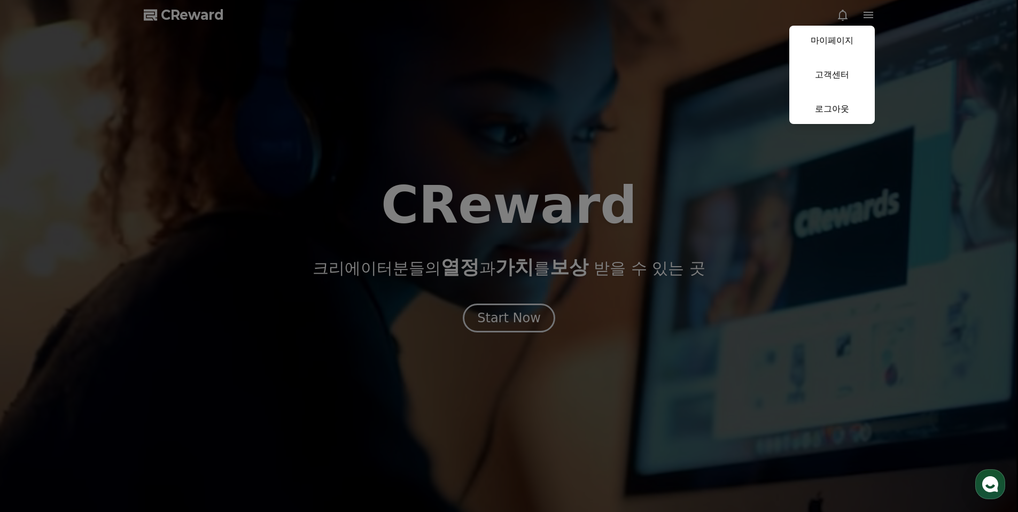
click at [834, 90] on button "마이페이지 고객센터 로그아웃" at bounding box center [831, 75] width 85 height 98
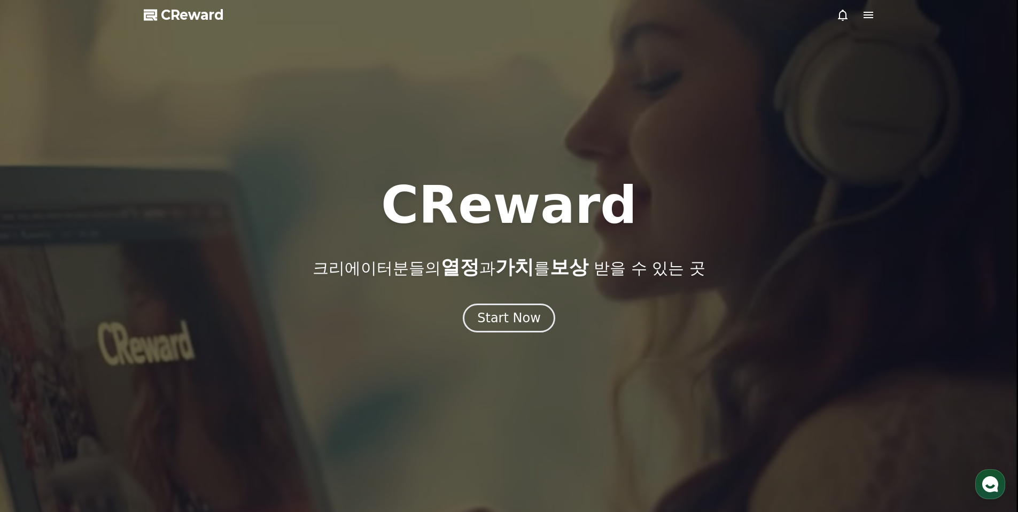
click at [869, 14] on icon at bounding box center [868, 15] width 13 height 13
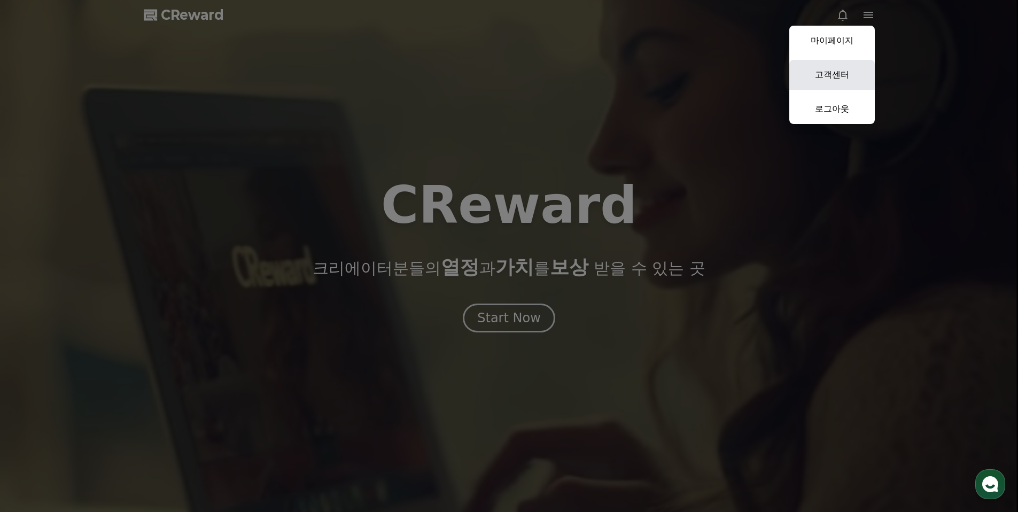
click at [838, 78] on link "고객센터" at bounding box center [831, 75] width 85 height 30
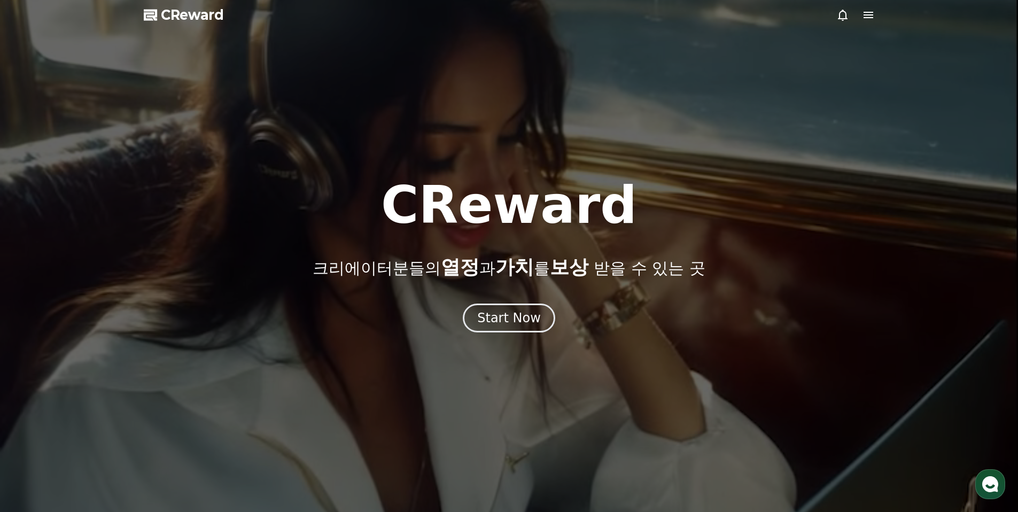
click at [865, 14] on icon at bounding box center [868, 15] width 10 height 6
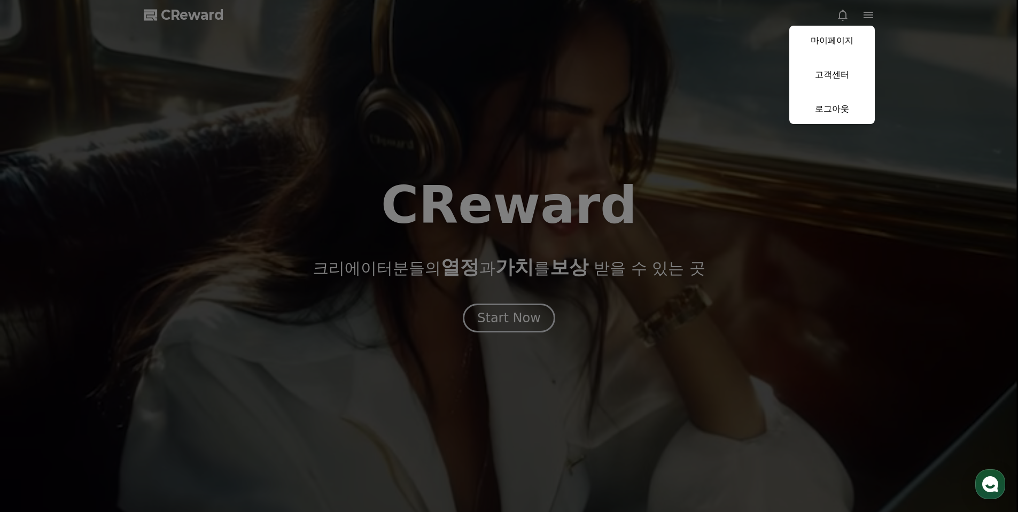
click at [532, 340] on button "close" at bounding box center [509, 256] width 1018 height 512
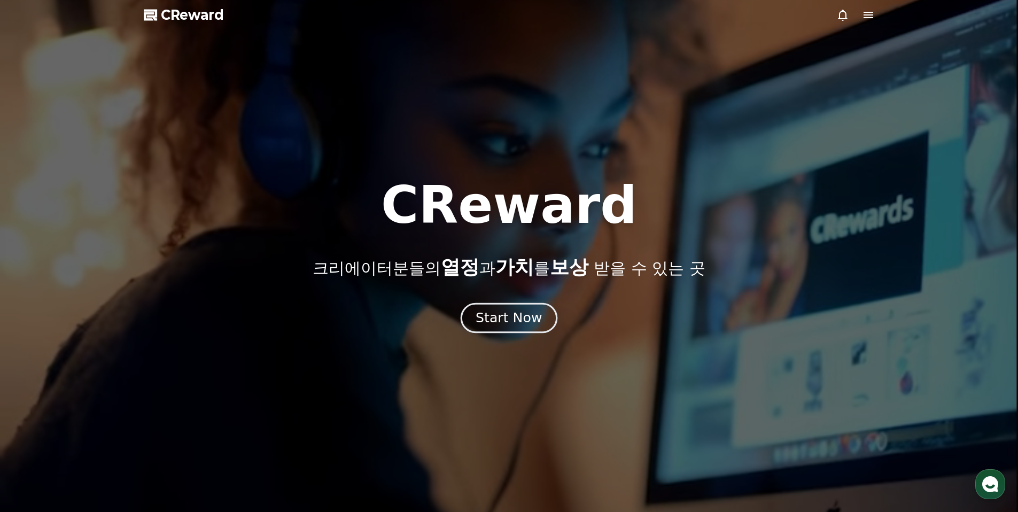
click at [523, 330] on button "Start Now" at bounding box center [509, 318] width 97 height 30
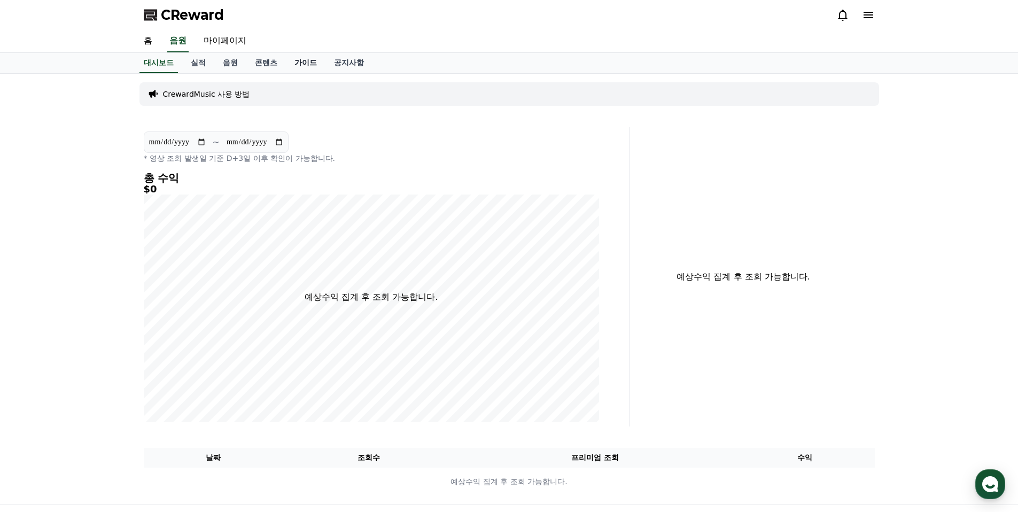
click at [295, 68] on link "가이드" at bounding box center [306, 63] width 40 height 20
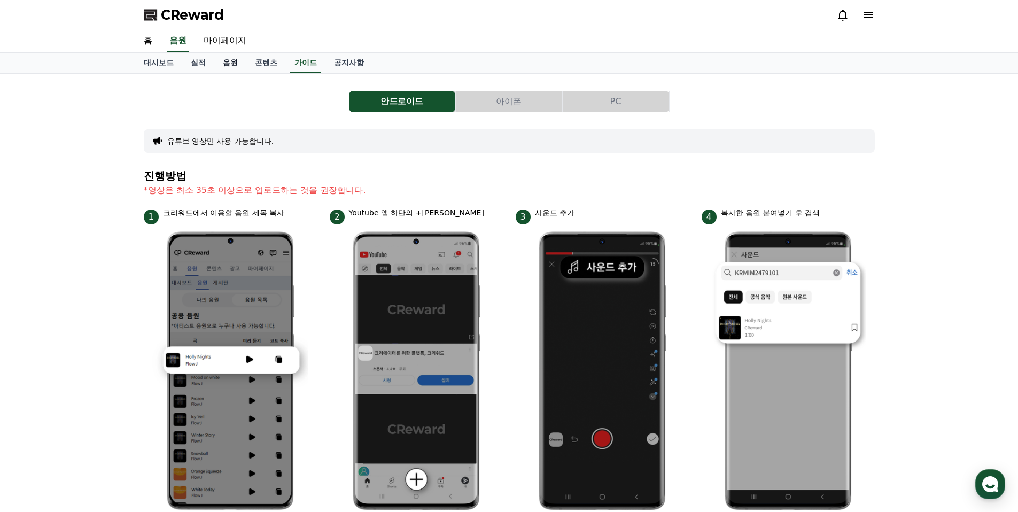
click at [225, 64] on link "음원" at bounding box center [230, 63] width 32 height 20
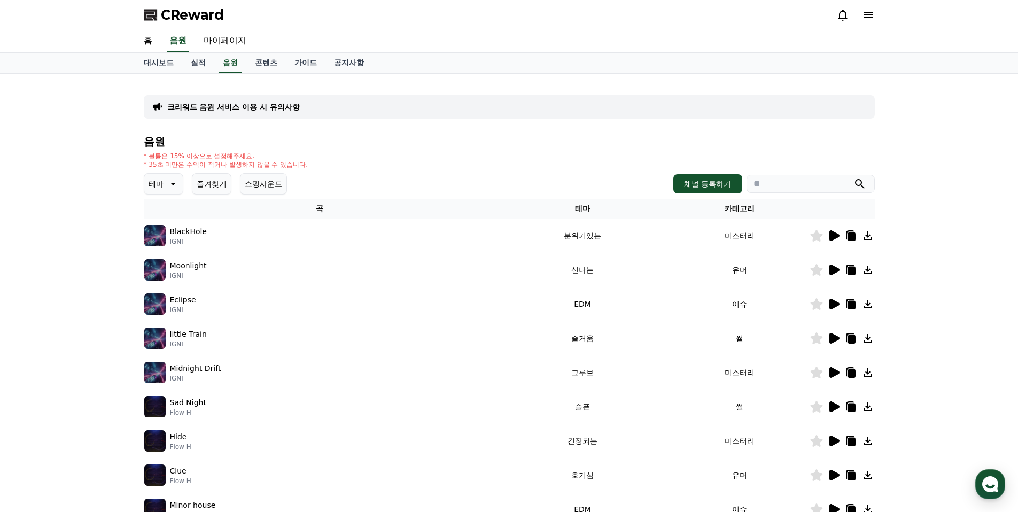
click at [252, 183] on button "쇼핑사운드" at bounding box center [263, 183] width 47 height 21
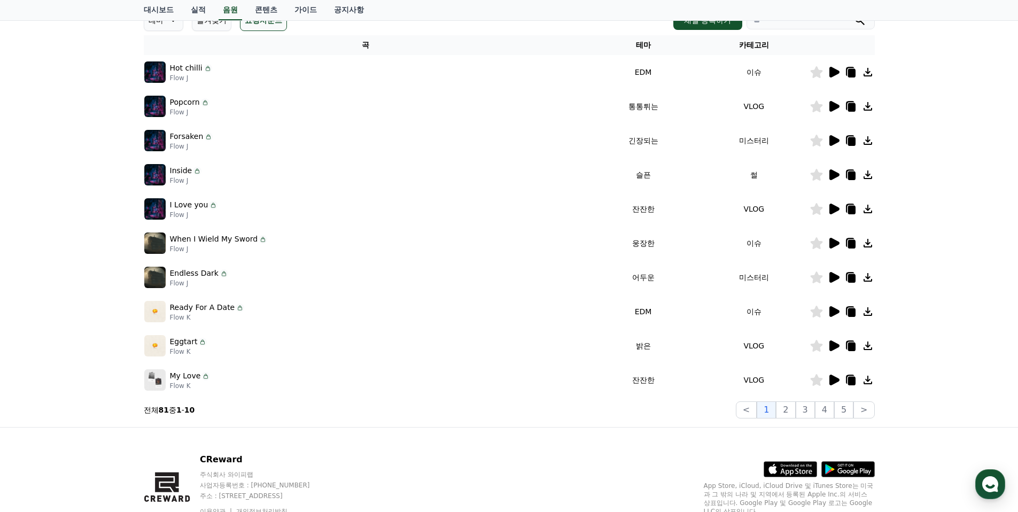
scroll to position [112, 0]
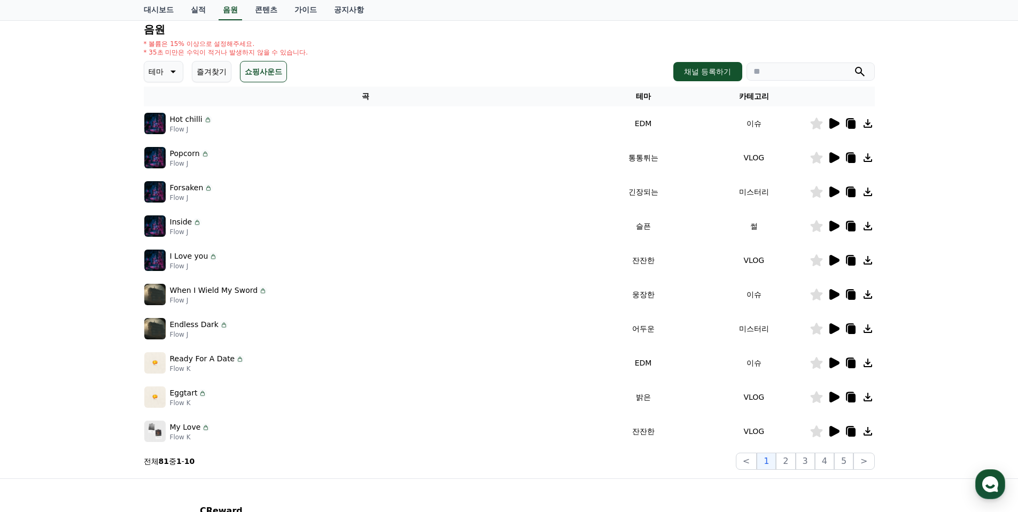
click at [829, 116] on td at bounding box center [842, 123] width 65 height 34
click at [834, 126] on icon at bounding box center [834, 123] width 10 height 11
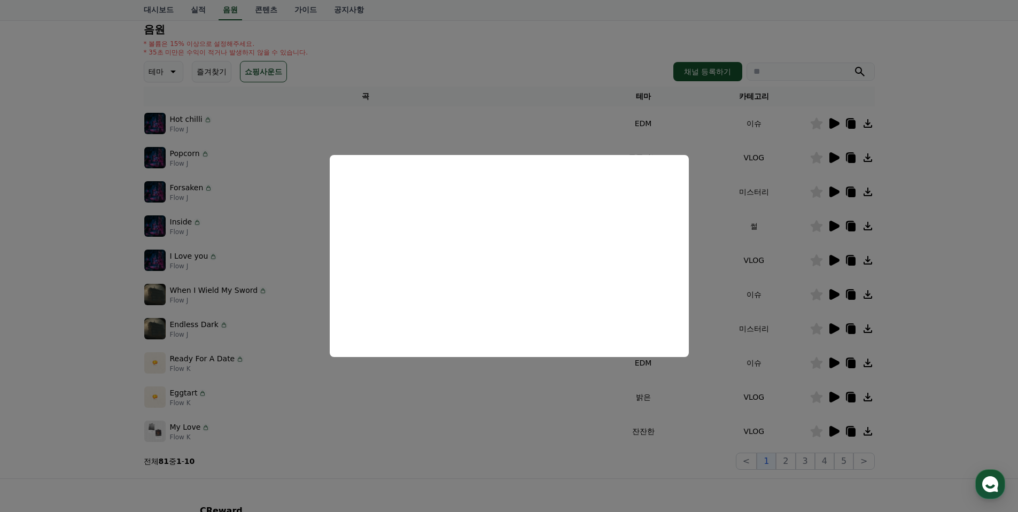
click at [765, 178] on button "close modal" at bounding box center [509, 256] width 1018 height 512
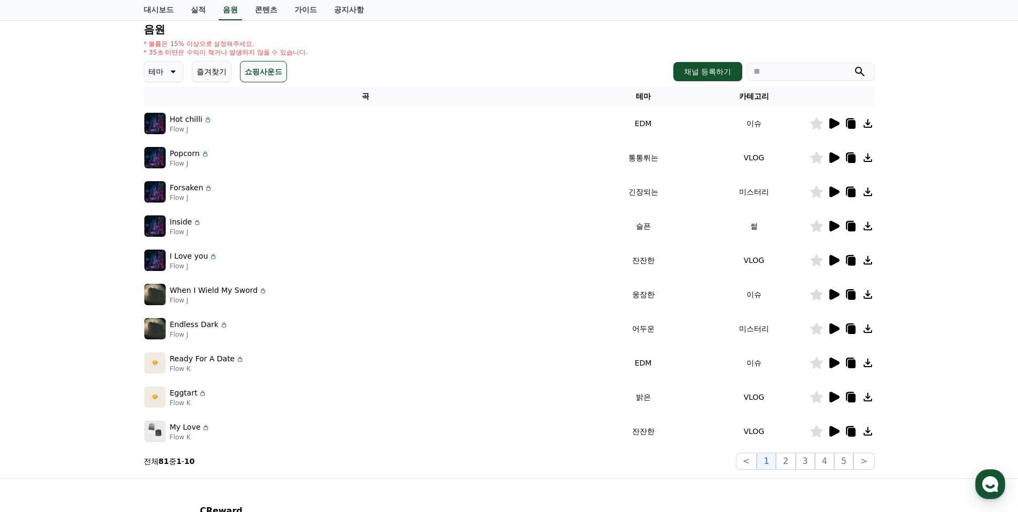
click at [838, 160] on icon at bounding box center [833, 157] width 13 height 13
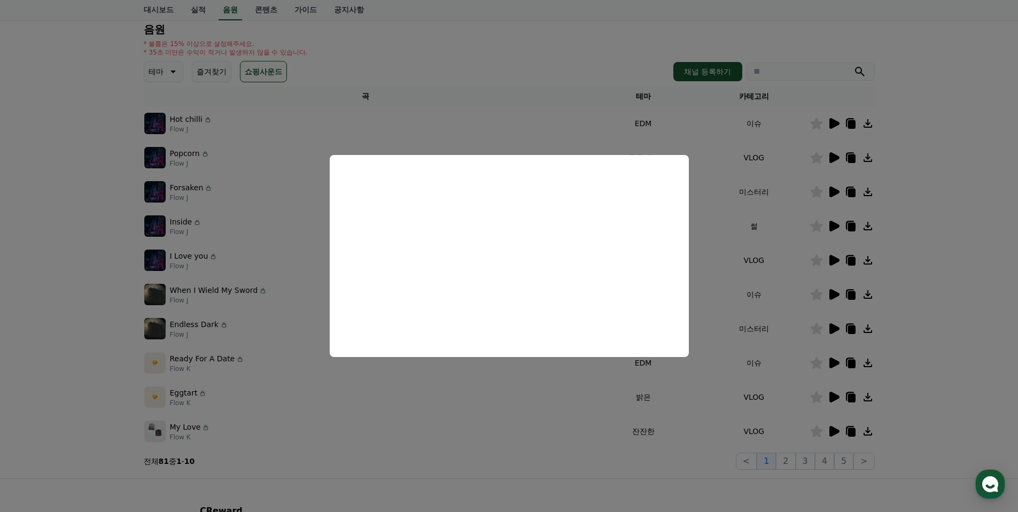
click at [835, 202] on button "close modal" at bounding box center [509, 256] width 1018 height 512
click at [836, 235] on td at bounding box center [842, 226] width 65 height 34
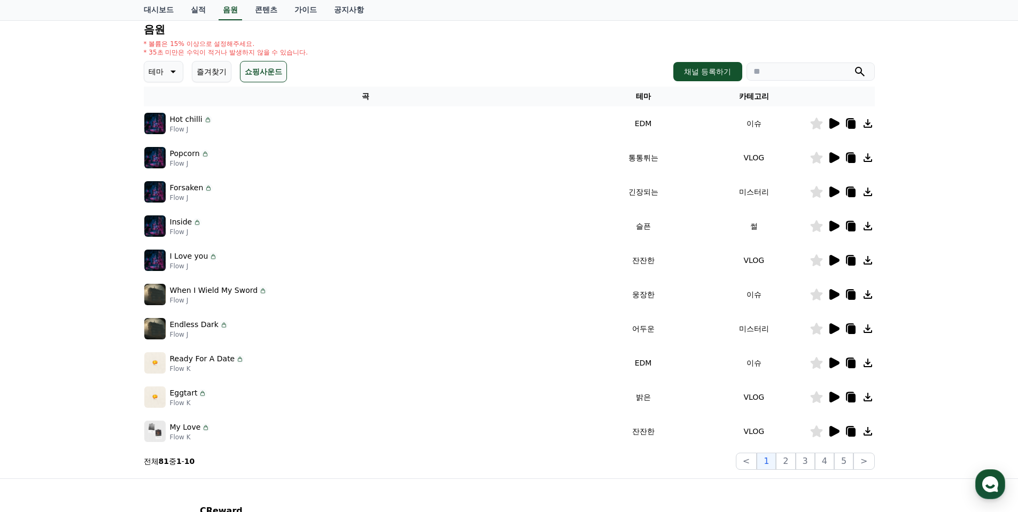
click at [834, 229] on icon at bounding box center [834, 226] width 10 height 11
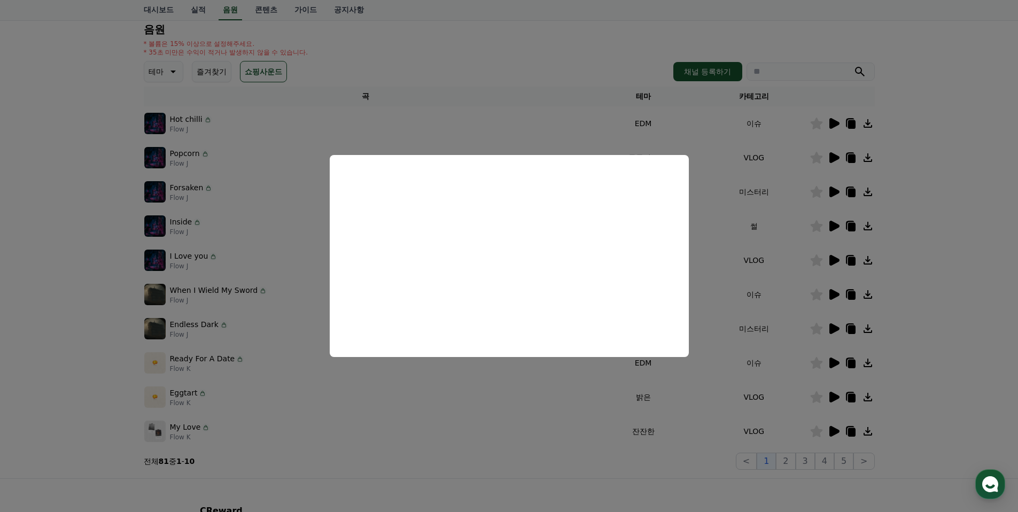
click at [732, 226] on button "close modal" at bounding box center [509, 256] width 1018 height 512
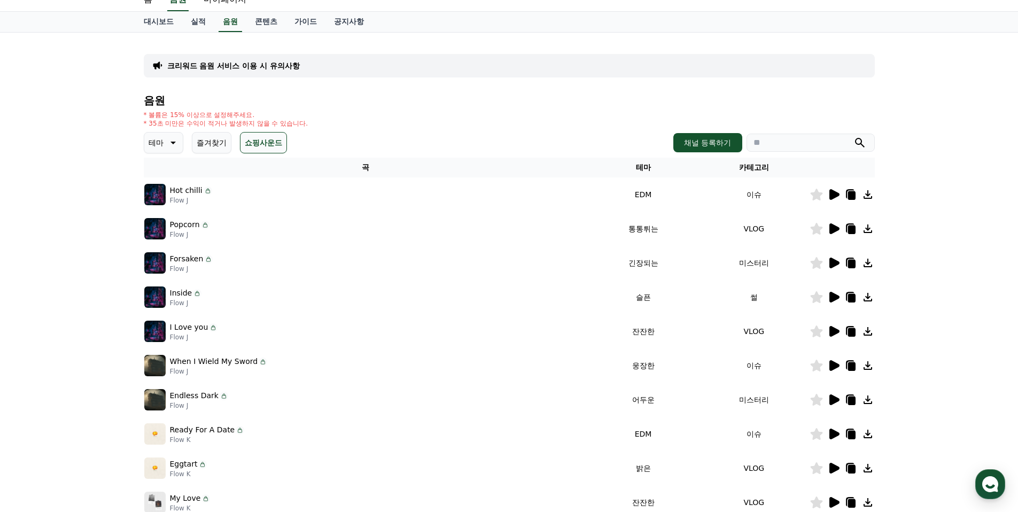
scroll to position [0, 0]
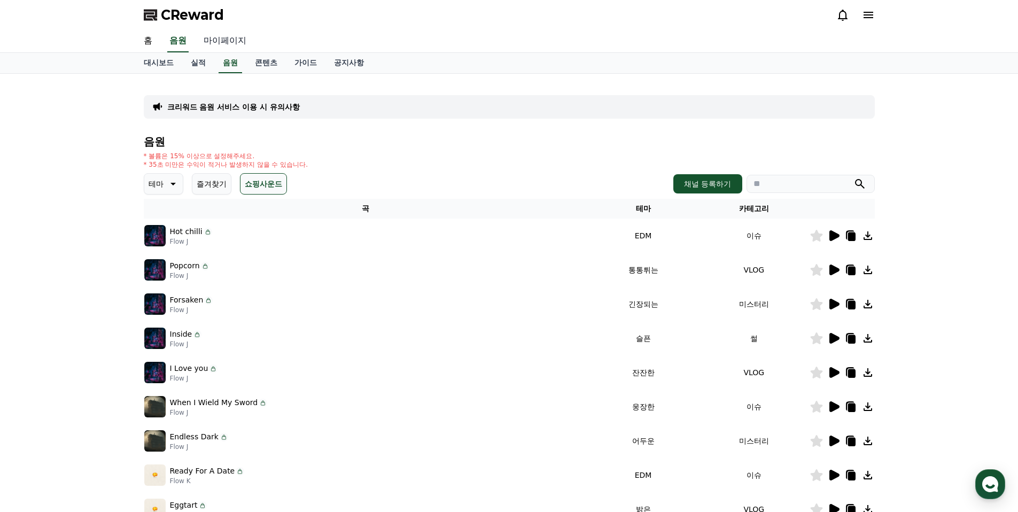
click at [215, 35] on link "마이페이지" at bounding box center [225, 41] width 60 height 22
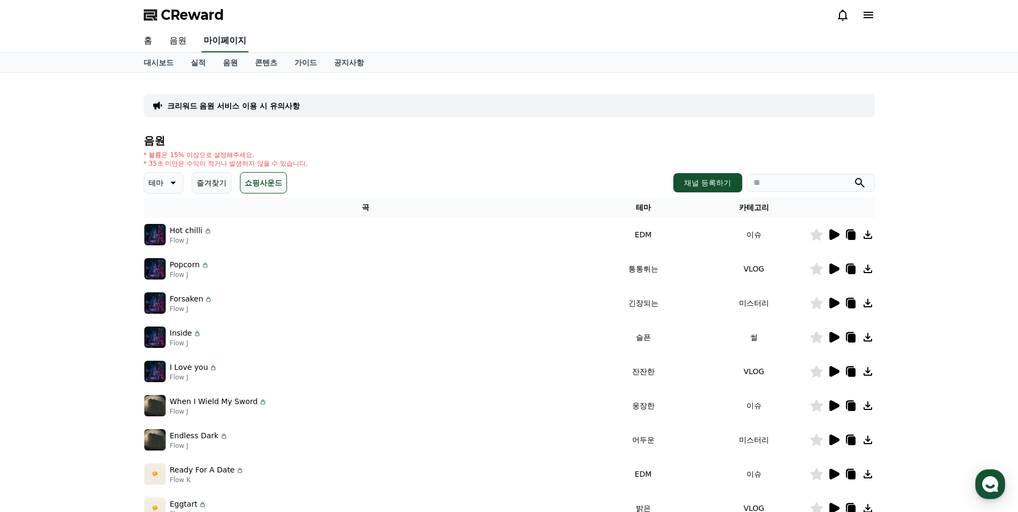
select select "**********"
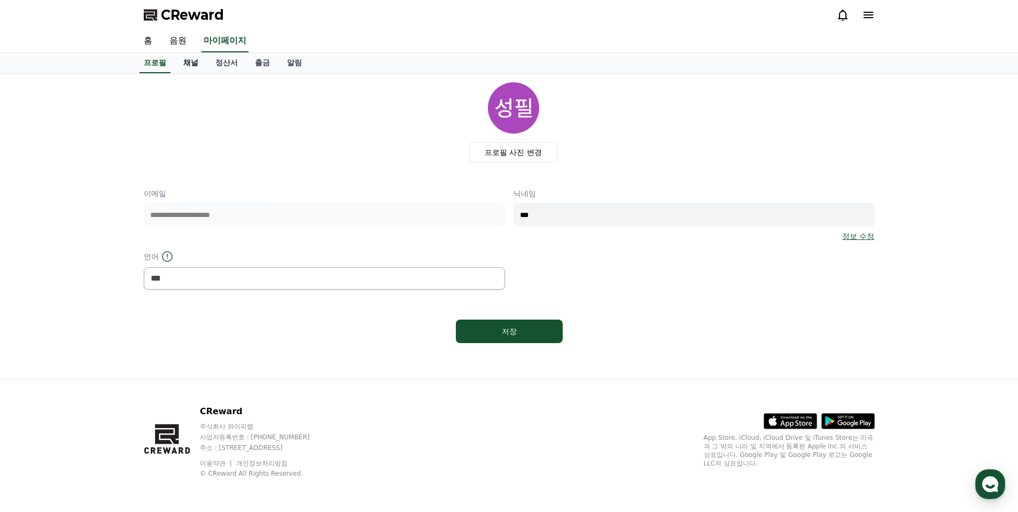
click at [176, 59] on link "채널" at bounding box center [191, 63] width 32 height 20
